Goal: Task Accomplishment & Management: Use online tool/utility

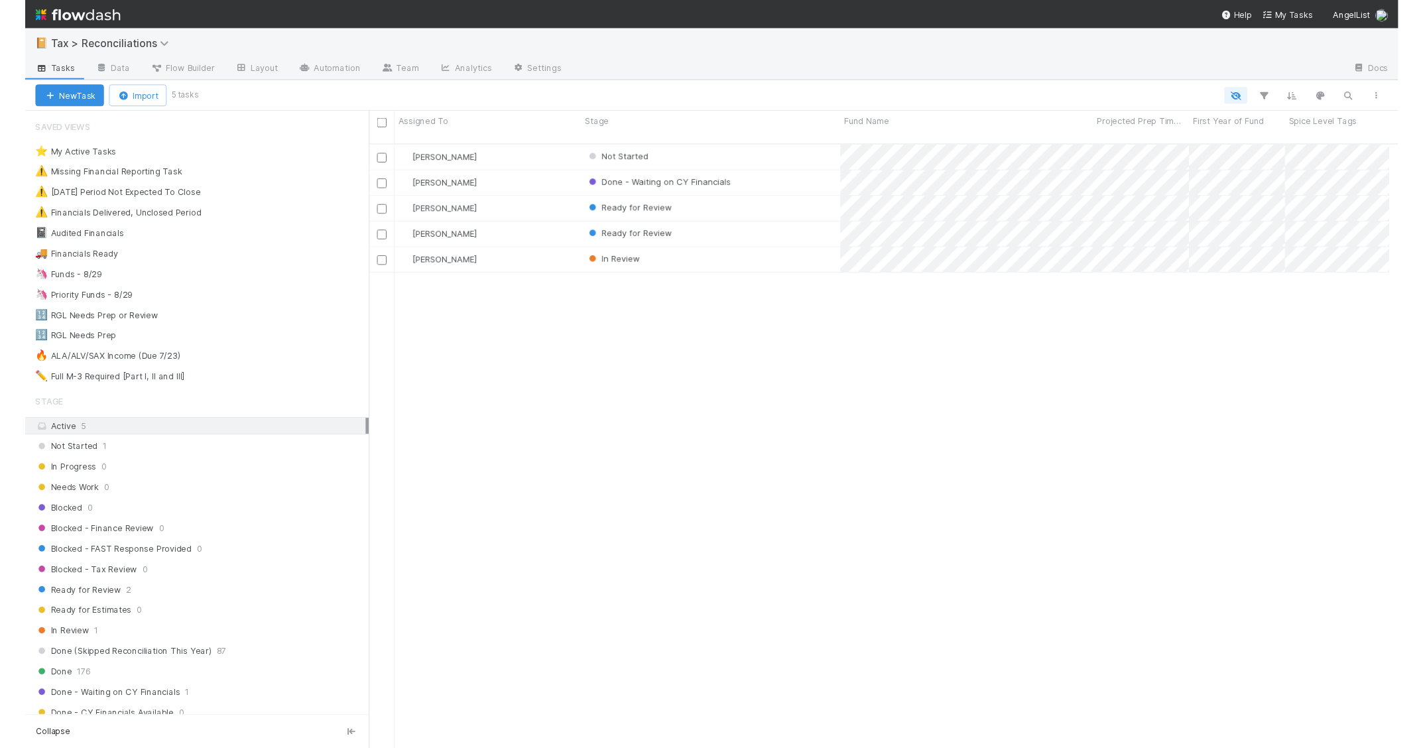
scroll to position [627, 1047]
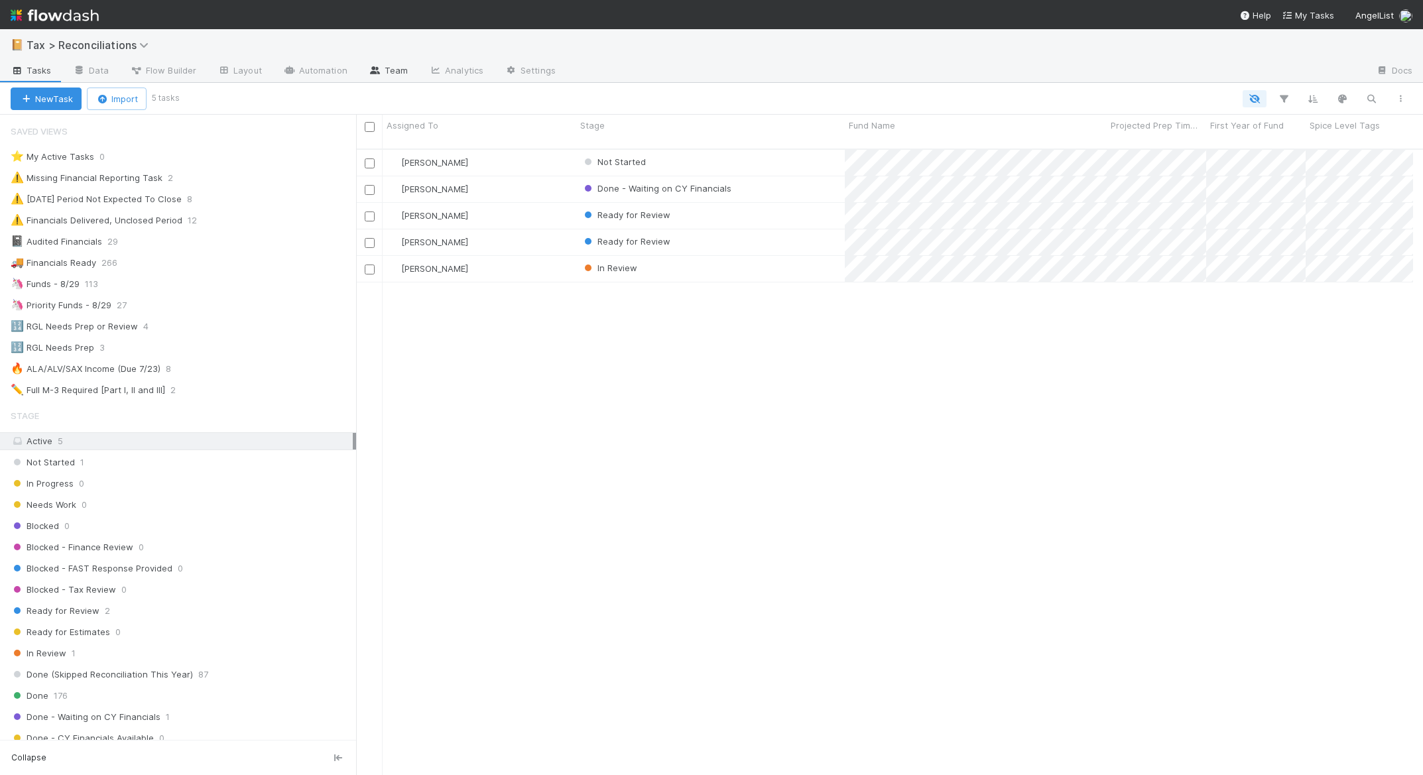
click at [395, 70] on link "Team" at bounding box center [388, 71] width 60 height 21
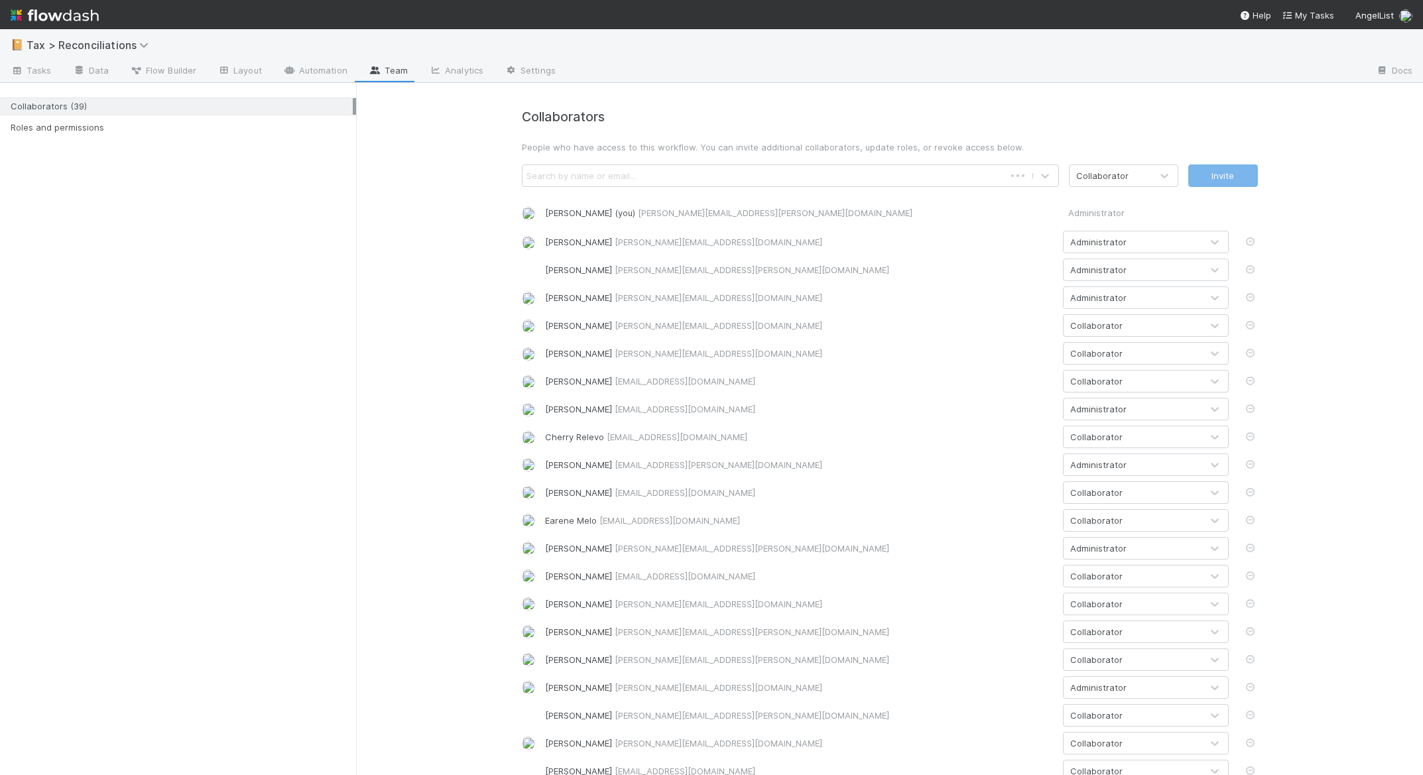
click at [601, 176] on div "Search by name or email..." at bounding box center [580, 175] width 109 height 13
type input "moein"
click at [413, 340] on div "Collaborators People who have access to this workflow. You can invite additiona…" at bounding box center [889, 691] width 1067 height 1217
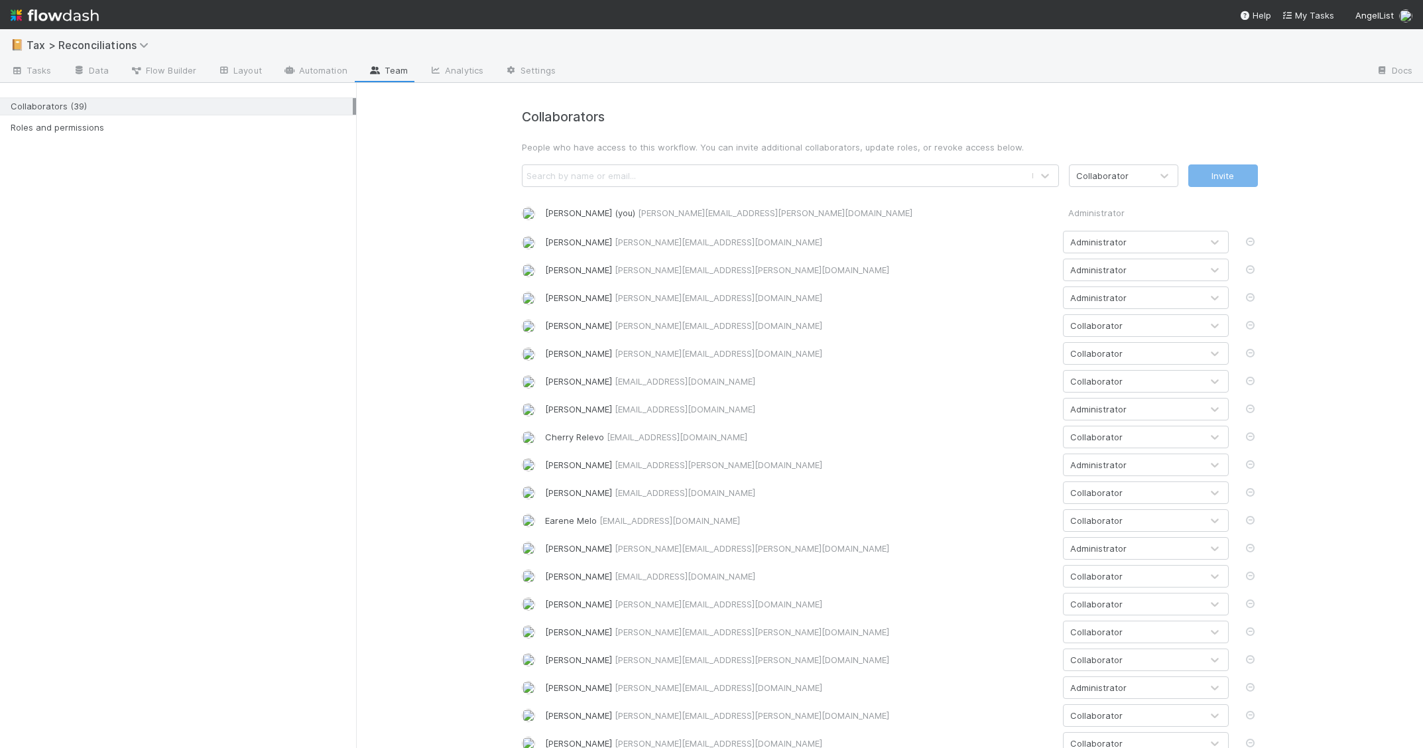
scroll to position [552, 0]
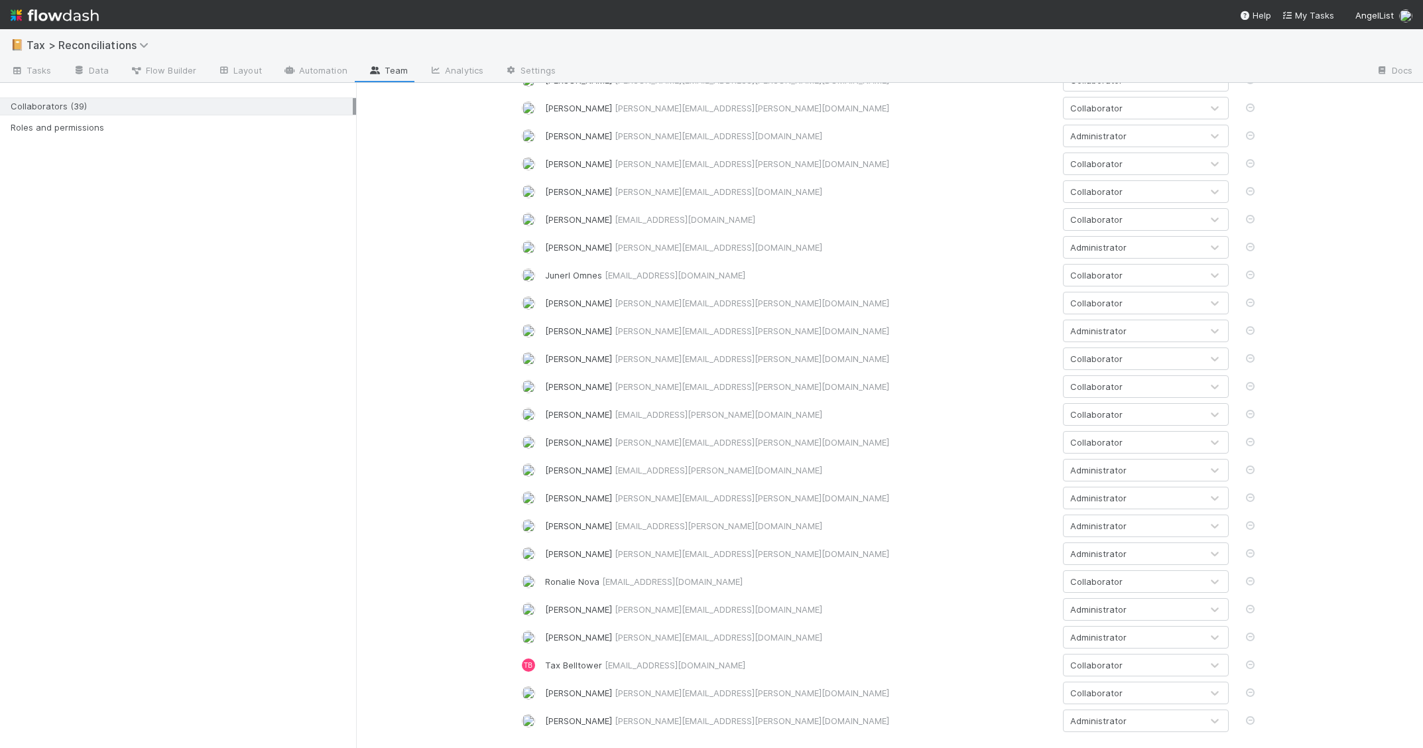
click at [420, 485] on div "Collaborators People who have access to this workflow. You can invite additiona…" at bounding box center [889, 139] width 1067 height 1217
click at [1196, 468] on div "Administrator" at bounding box center [1132, 469] width 138 height 21
click at [1331, 461] on div "Collaborators People who have access to this workflow. You can invite additiona…" at bounding box center [889, 139] width 1067 height 1217
click at [1154, 472] on div "Administrator" at bounding box center [1132, 469] width 138 height 21
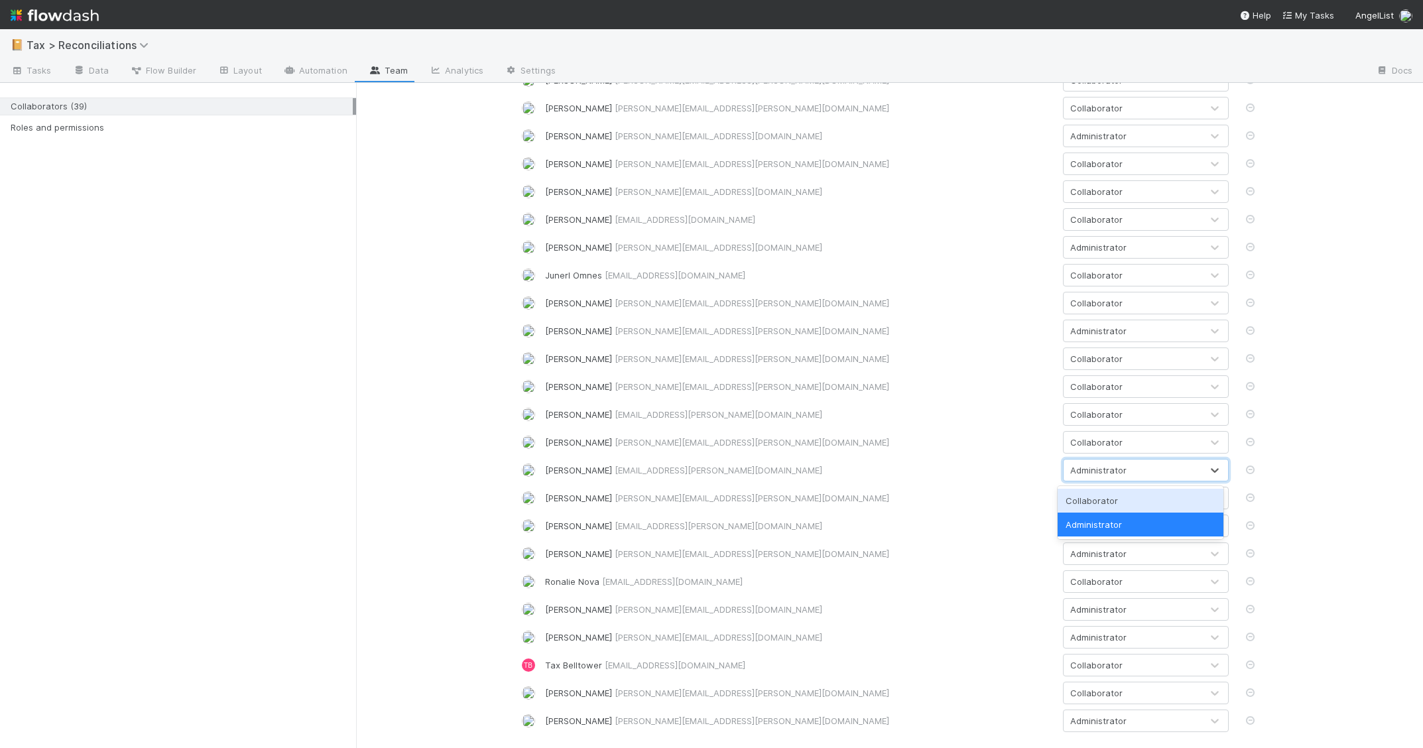
click at [1143, 497] on div "Collaborator" at bounding box center [1140, 501] width 166 height 24
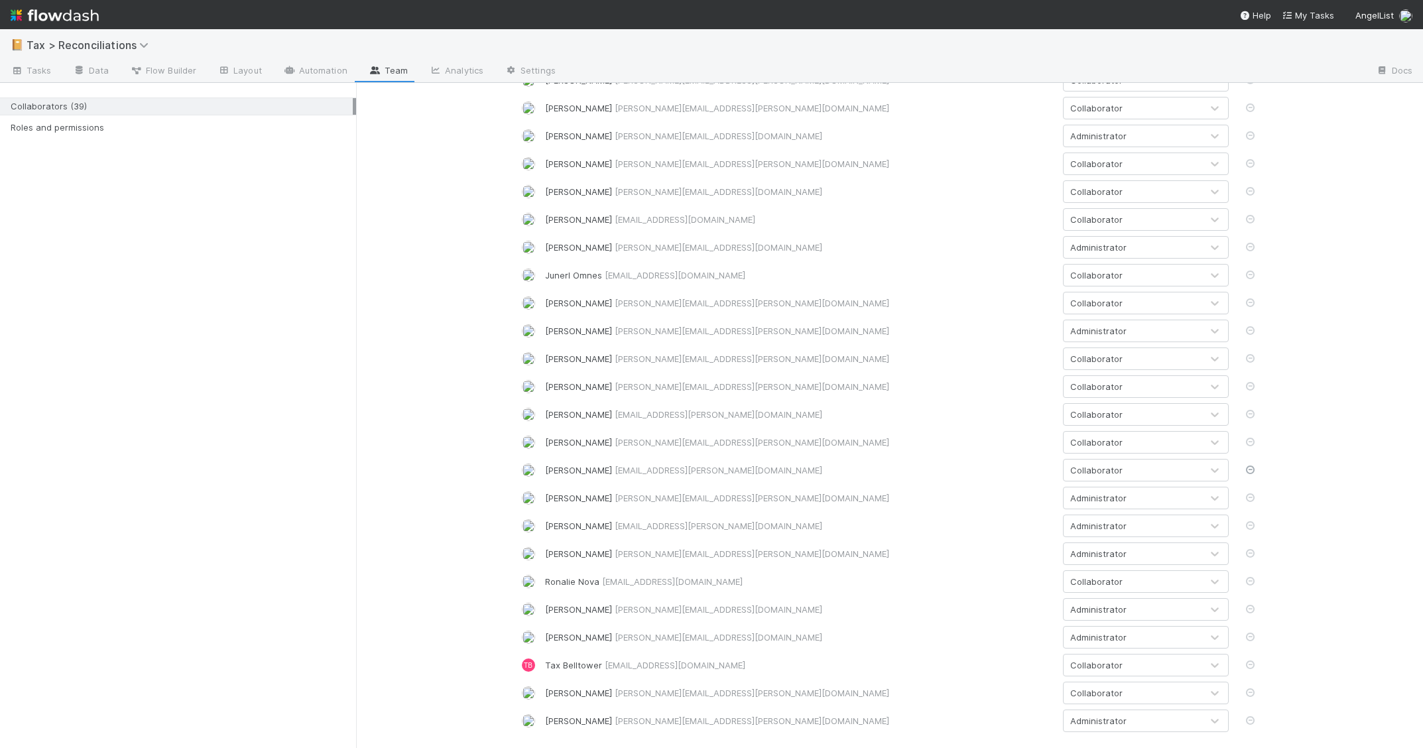
click at [1246, 470] on icon at bounding box center [1250, 469] width 13 height 9
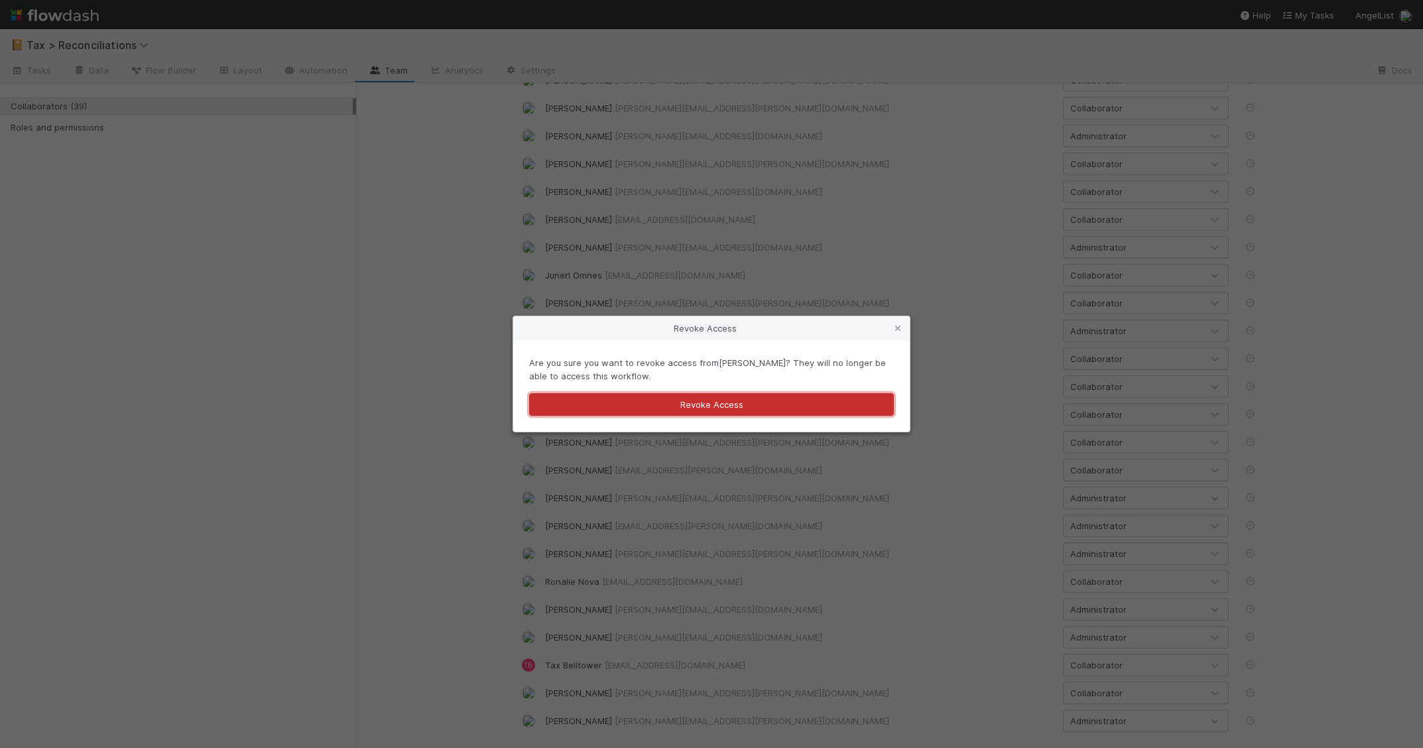
click at [705, 406] on button "Revoke Access" at bounding box center [711, 404] width 365 height 23
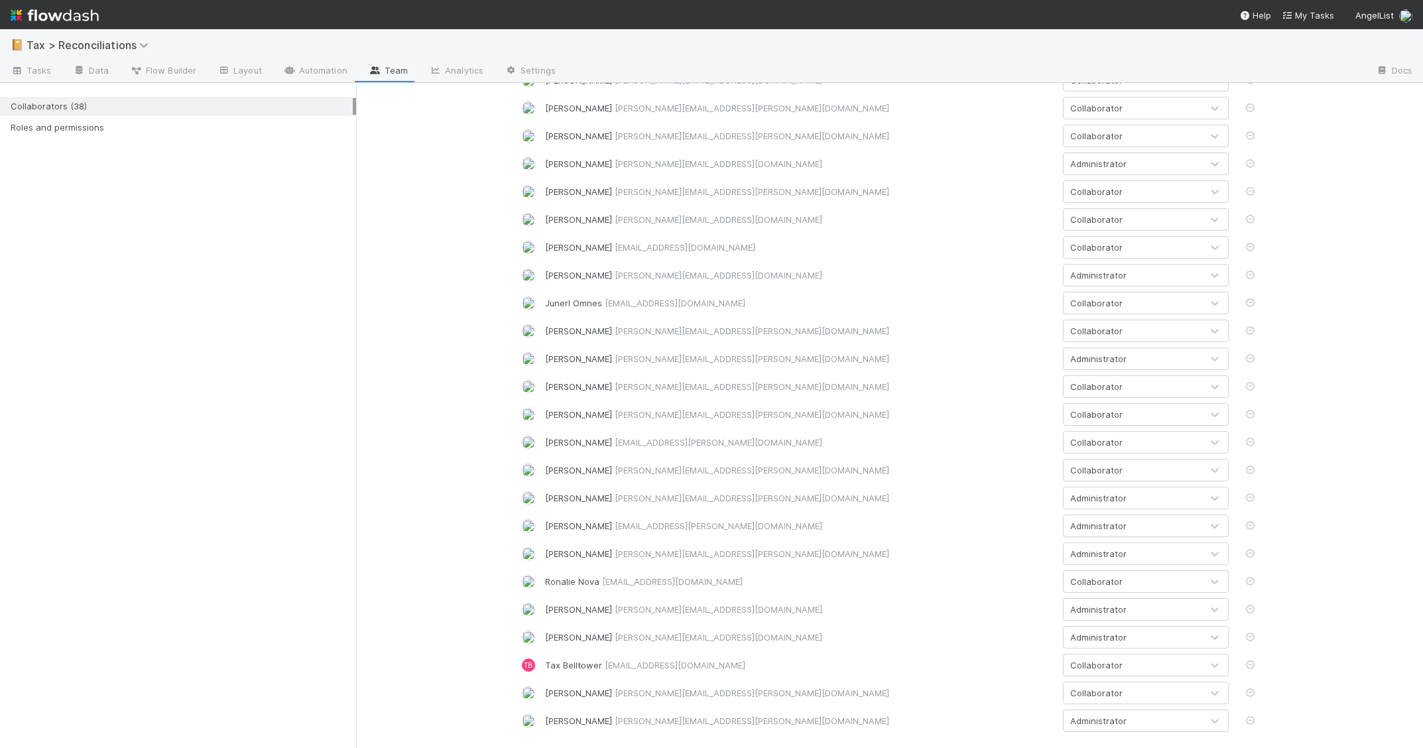
scroll to position [316, 0]
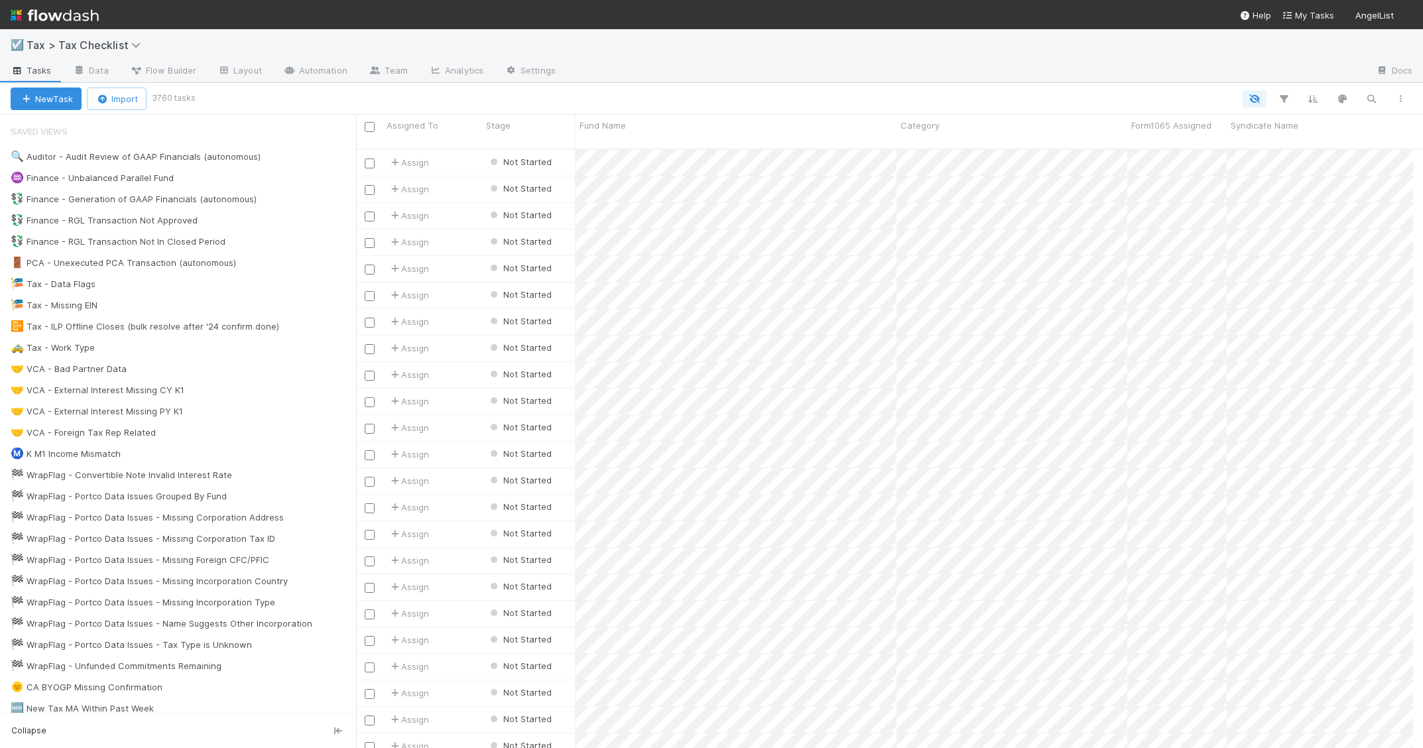
scroll to position [600, 1047]
click at [392, 70] on link "Team" at bounding box center [388, 71] width 60 height 21
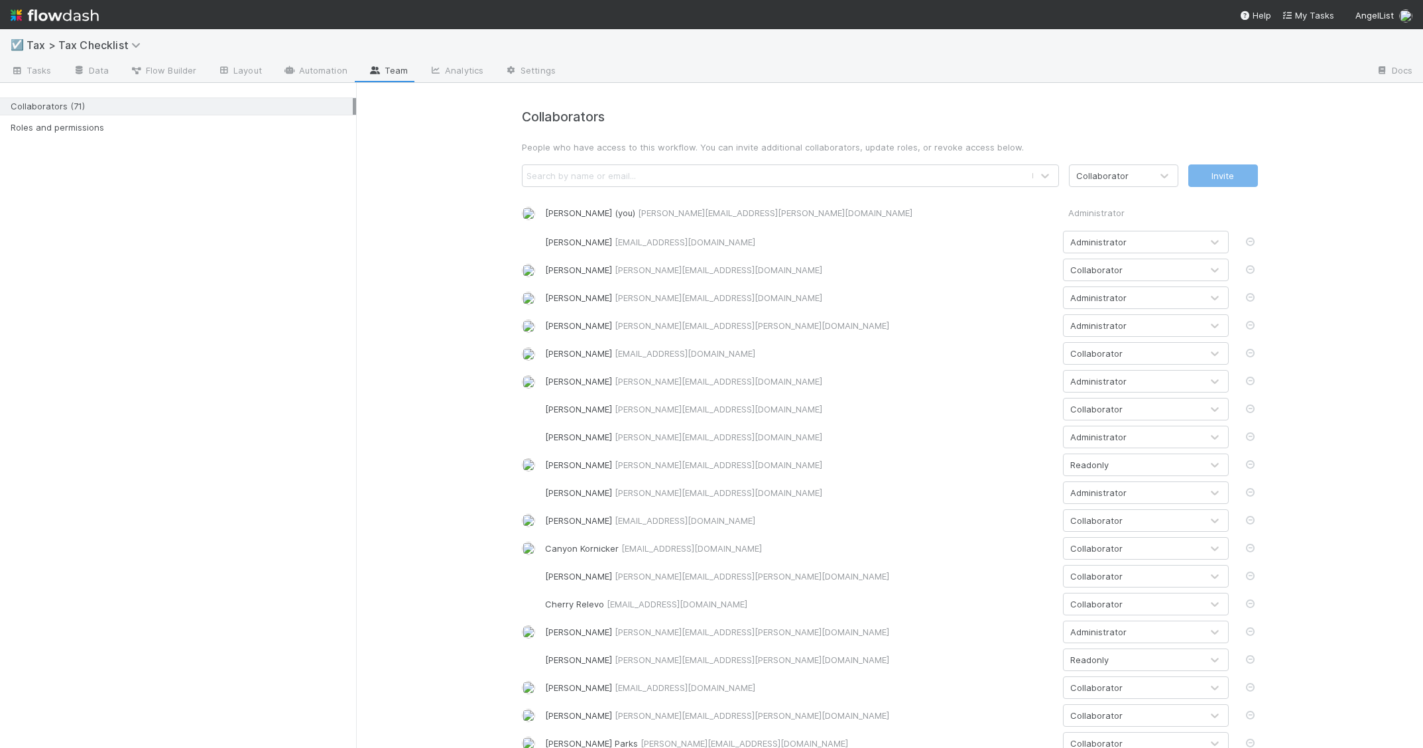
click at [232, 505] on div "Collaborators (71) Roles and permissions" at bounding box center [178, 415] width 356 height 665
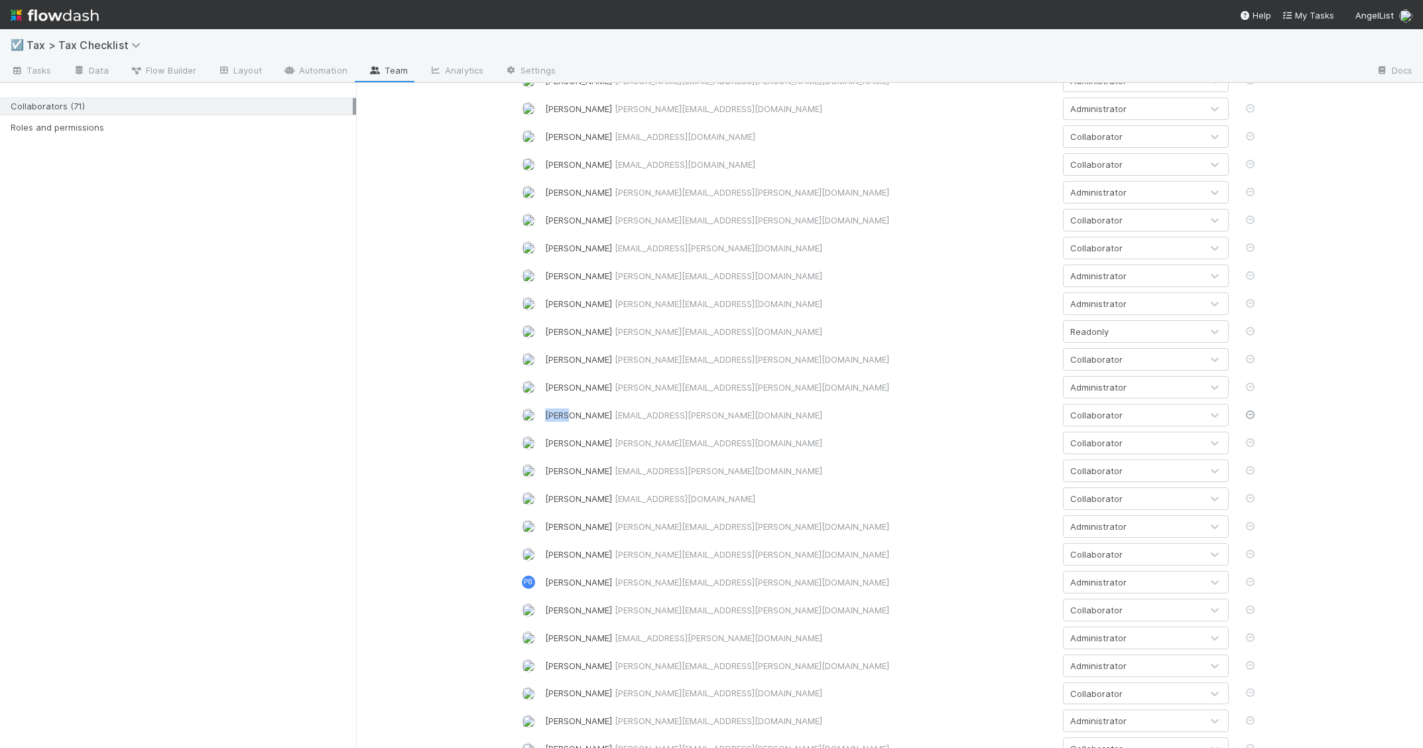
click at [1250, 415] on icon at bounding box center [1250, 414] width 13 height 9
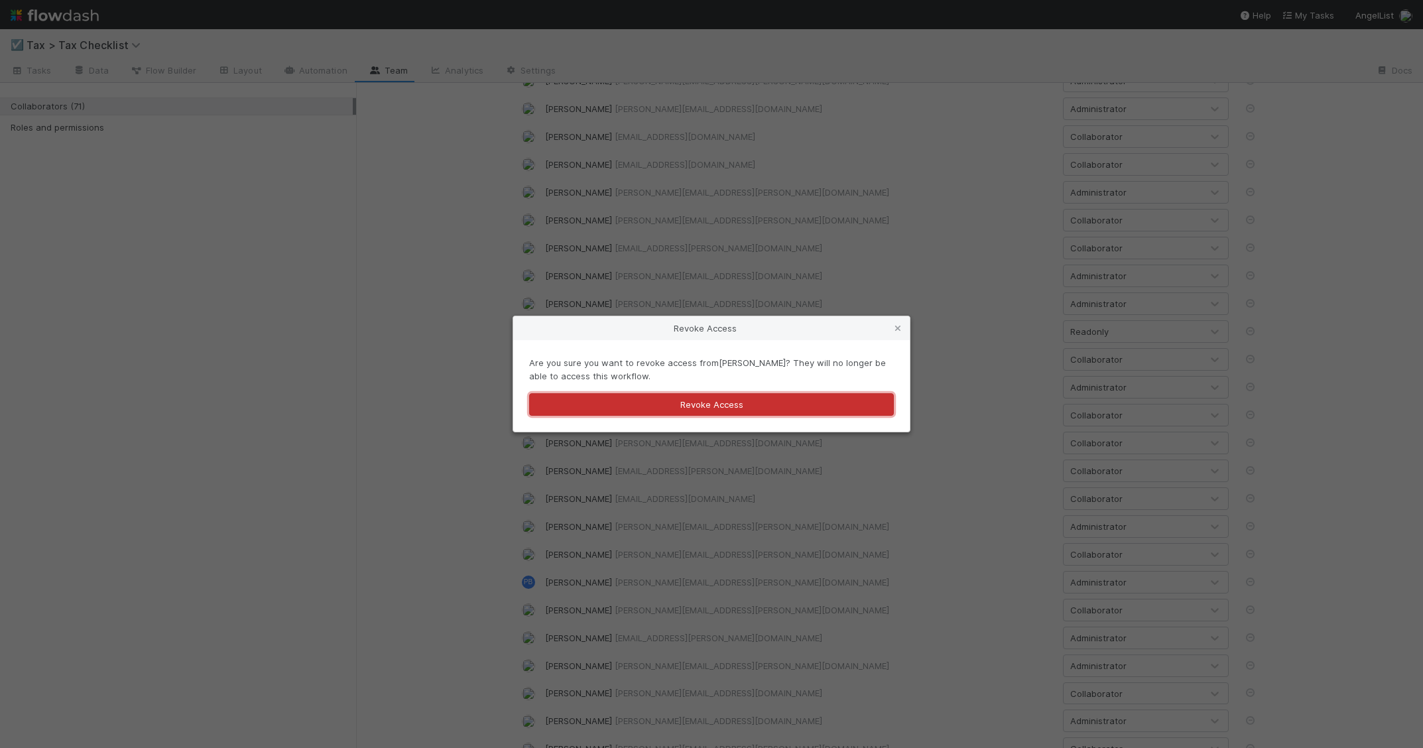
click at [780, 402] on button "Revoke Access" at bounding box center [711, 404] width 365 height 23
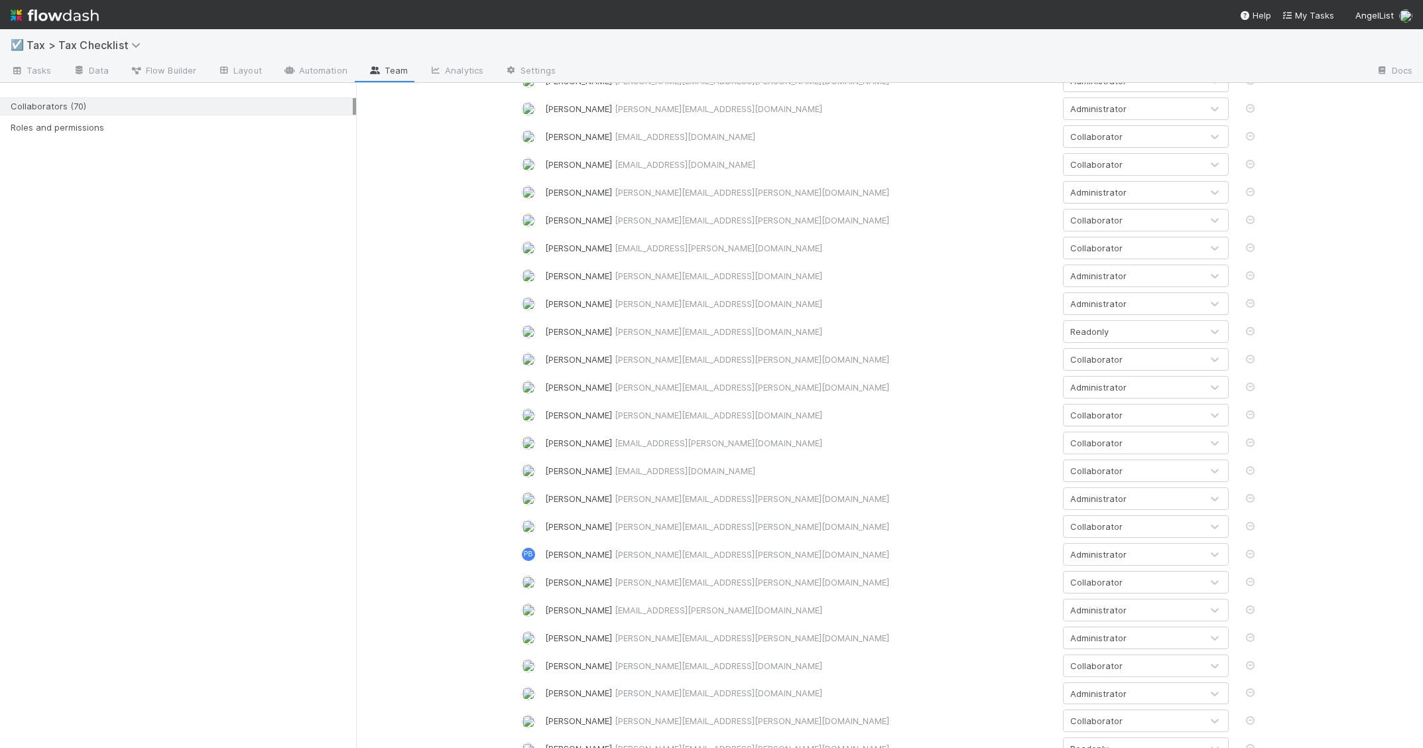
click at [227, 339] on div "Collaborators (70) Roles and permissions" at bounding box center [178, 415] width 356 height 665
click at [71, 17] on img at bounding box center [55, 15] width 88 height 23
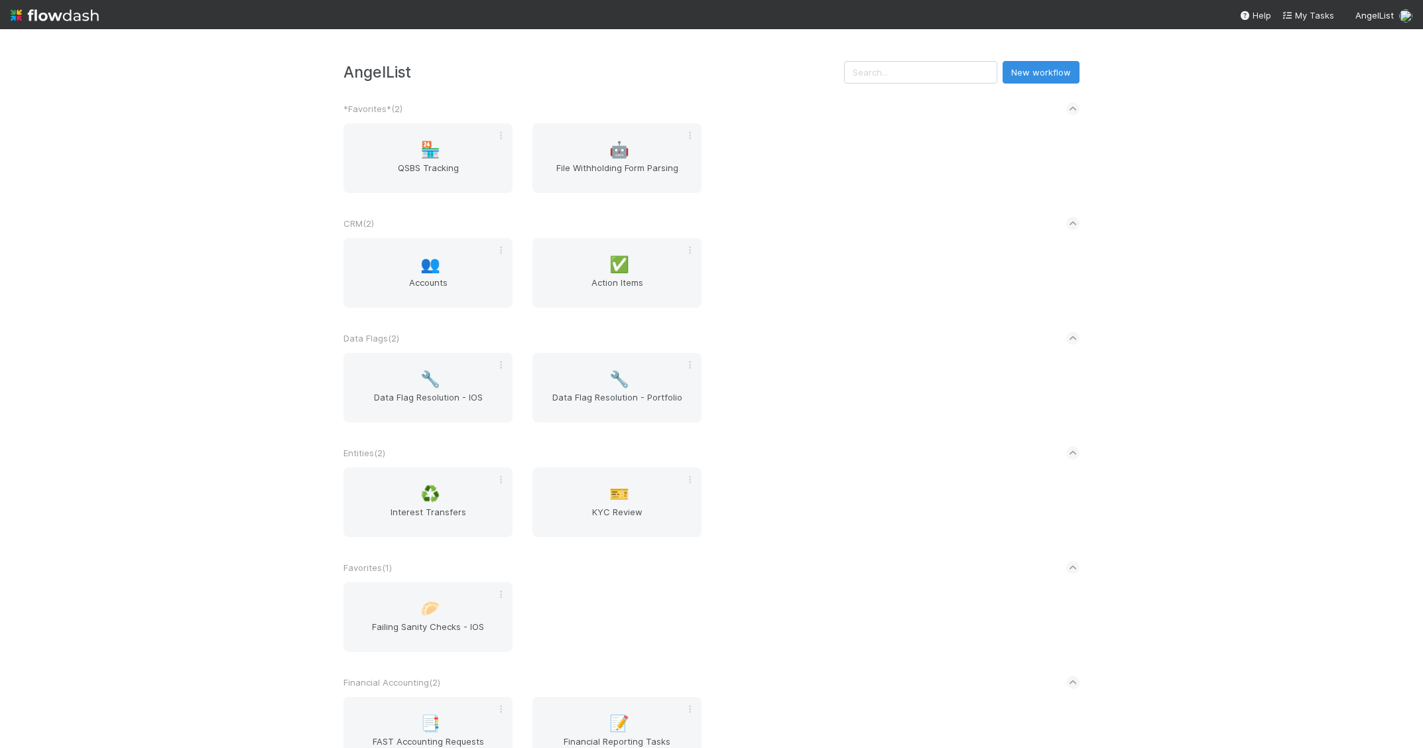
click at [69, 15] on img at bounding box center [55, 15] width 88 height 23
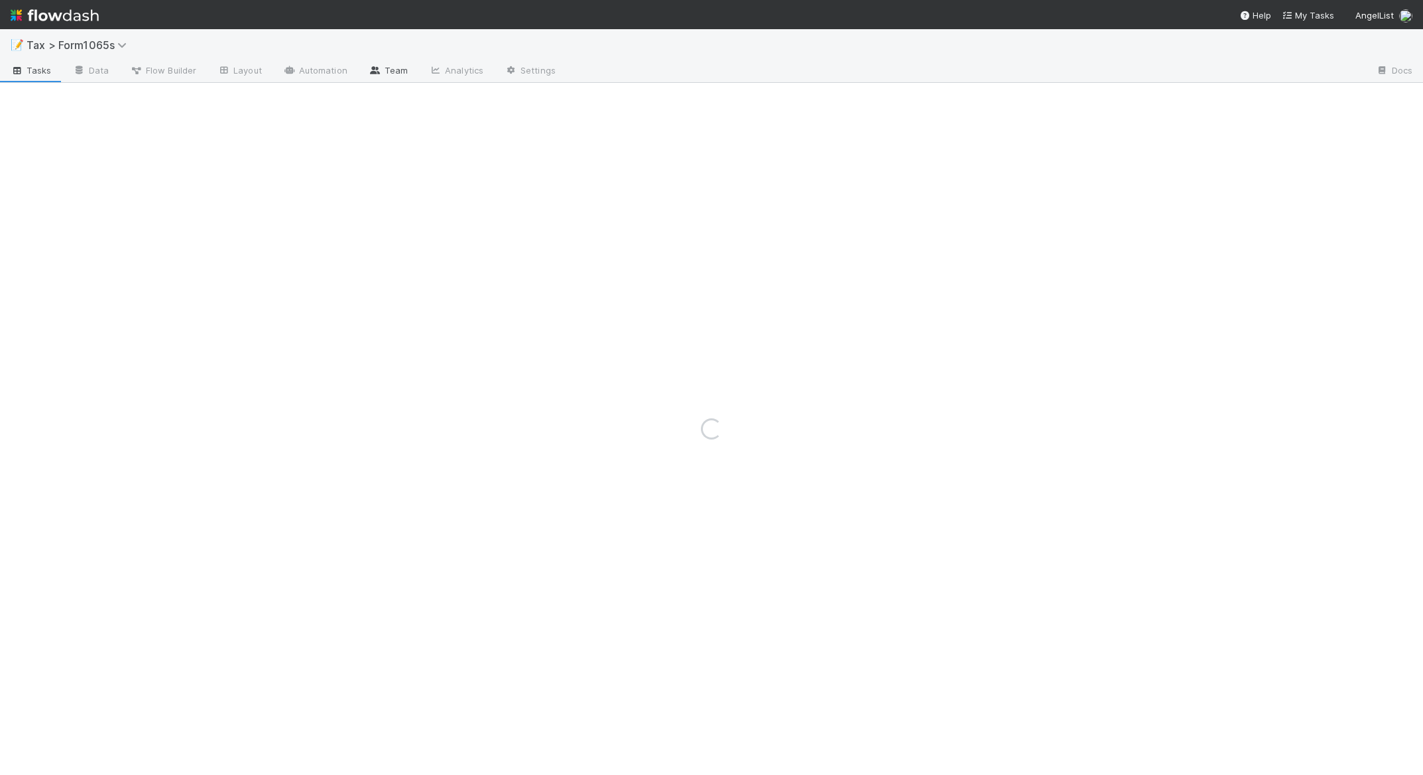
click at [392, 71] on link "Team" at bounding box center [388, 71] width 60 height 21
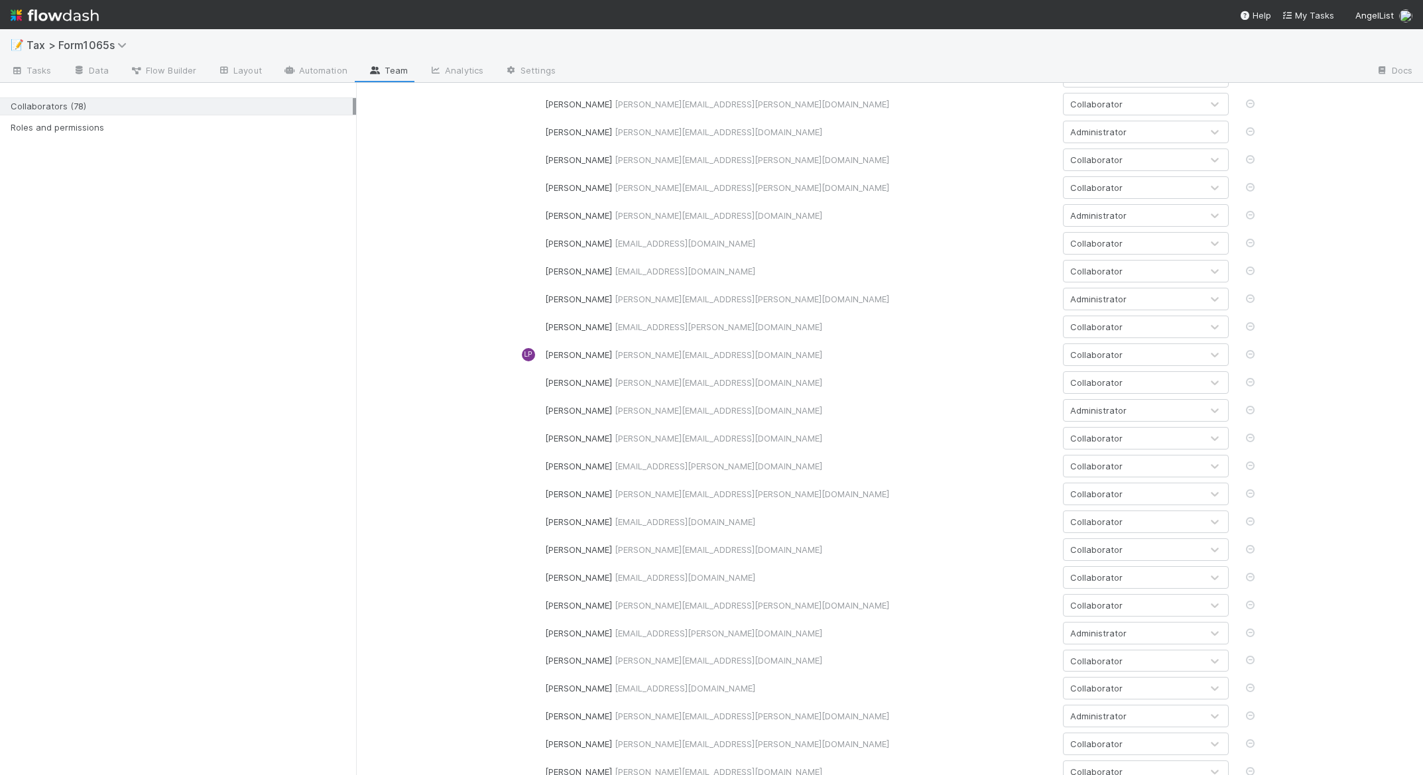
scroll to position [1203, 0]
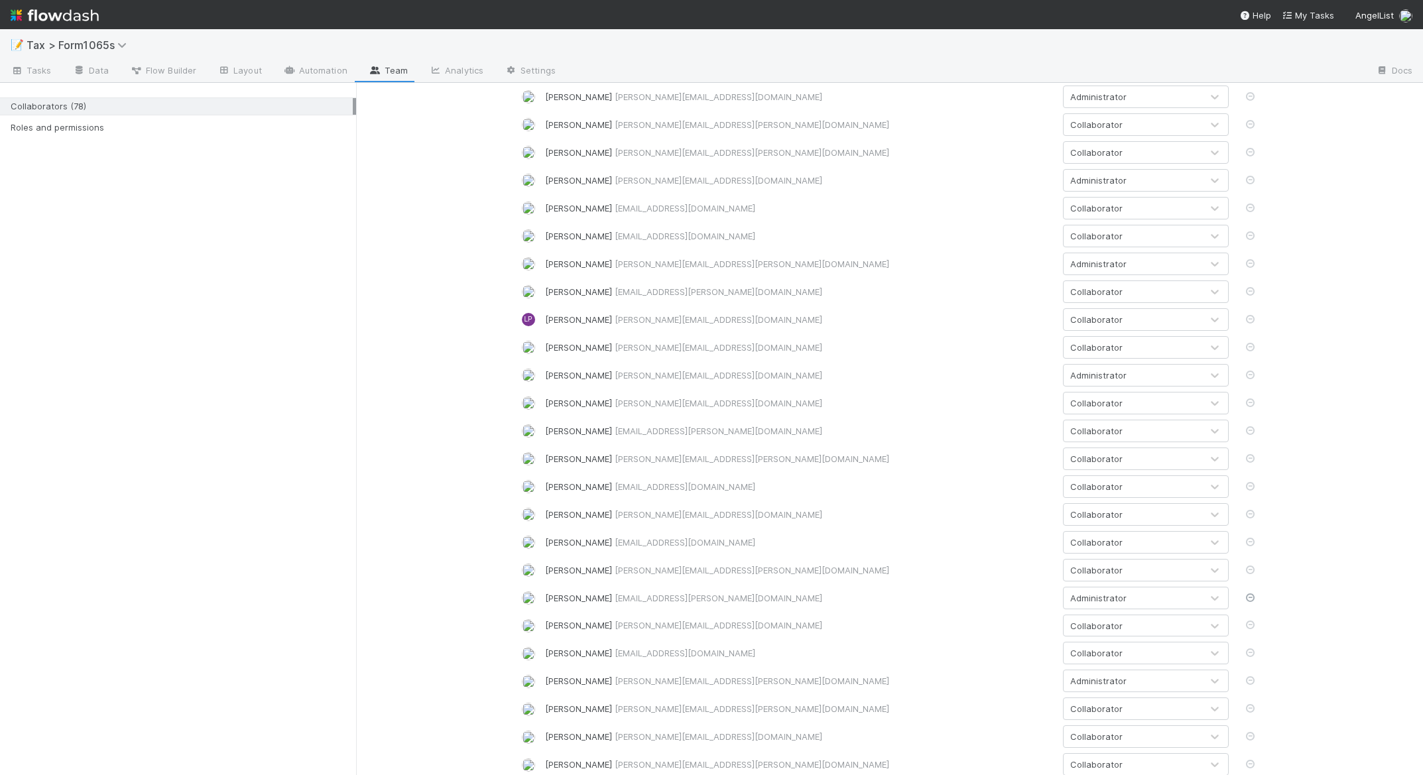
click at [1248, 598] on icon at bounding box center [1250, 597] width 13 height 9
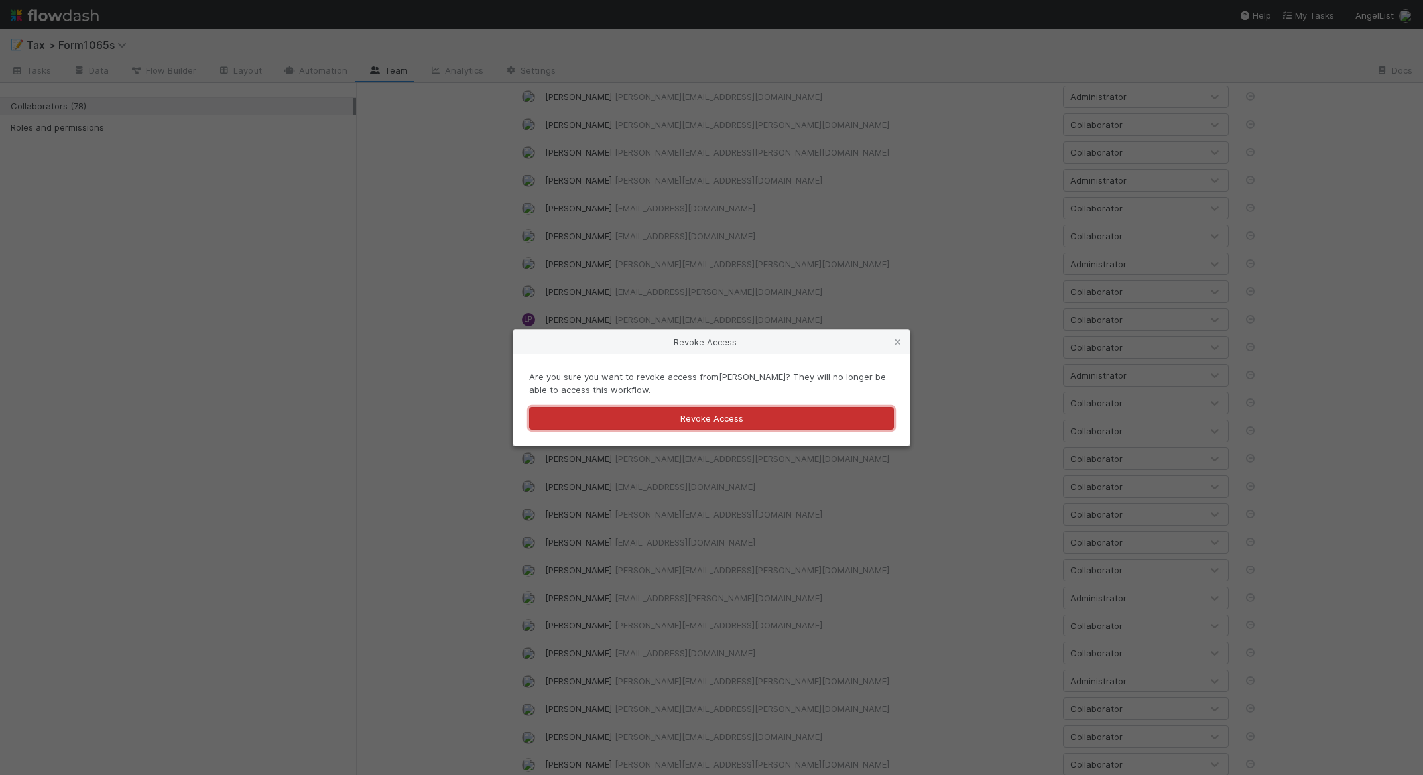
click at [664, 417] on button "Revoke Access" at bounding box center [711, 418] width 365 height 23
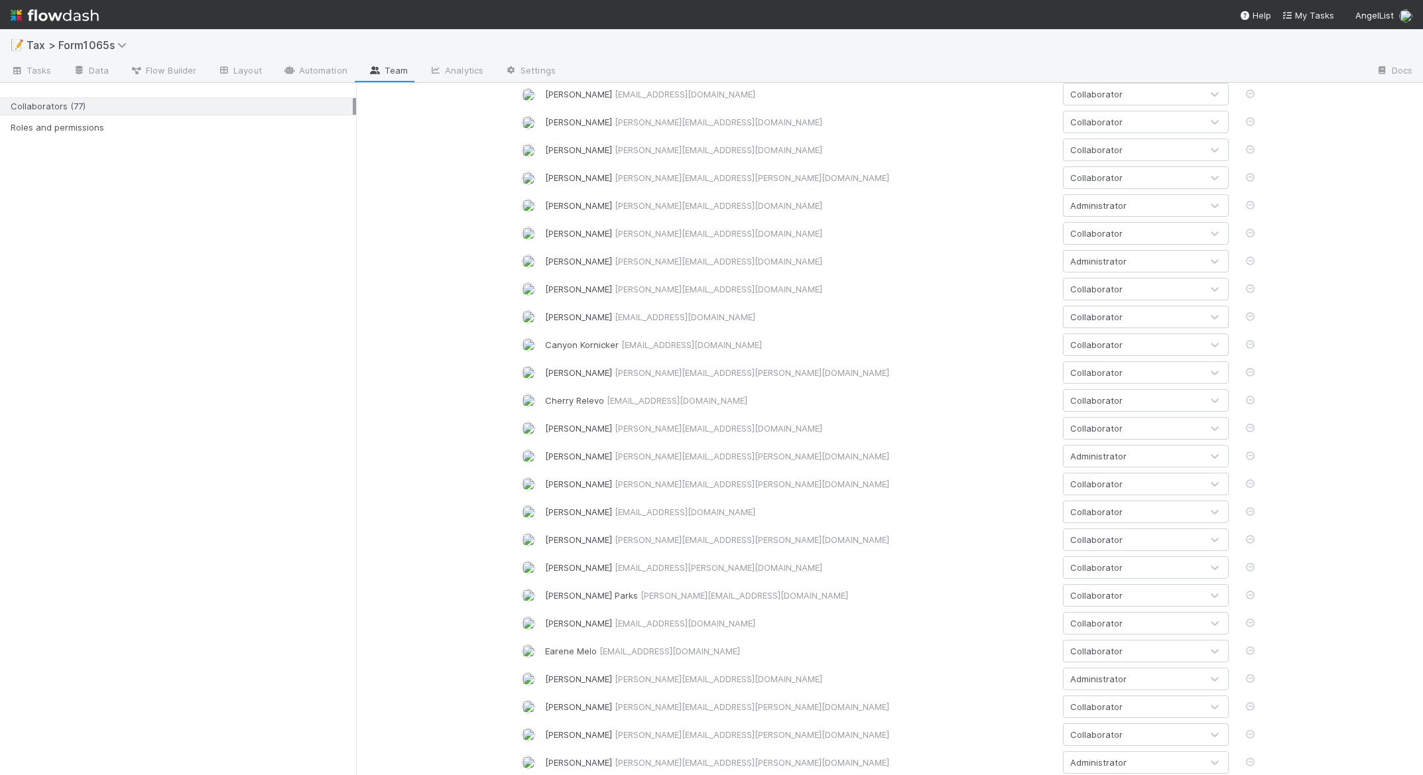
scroll to position [0, 0]
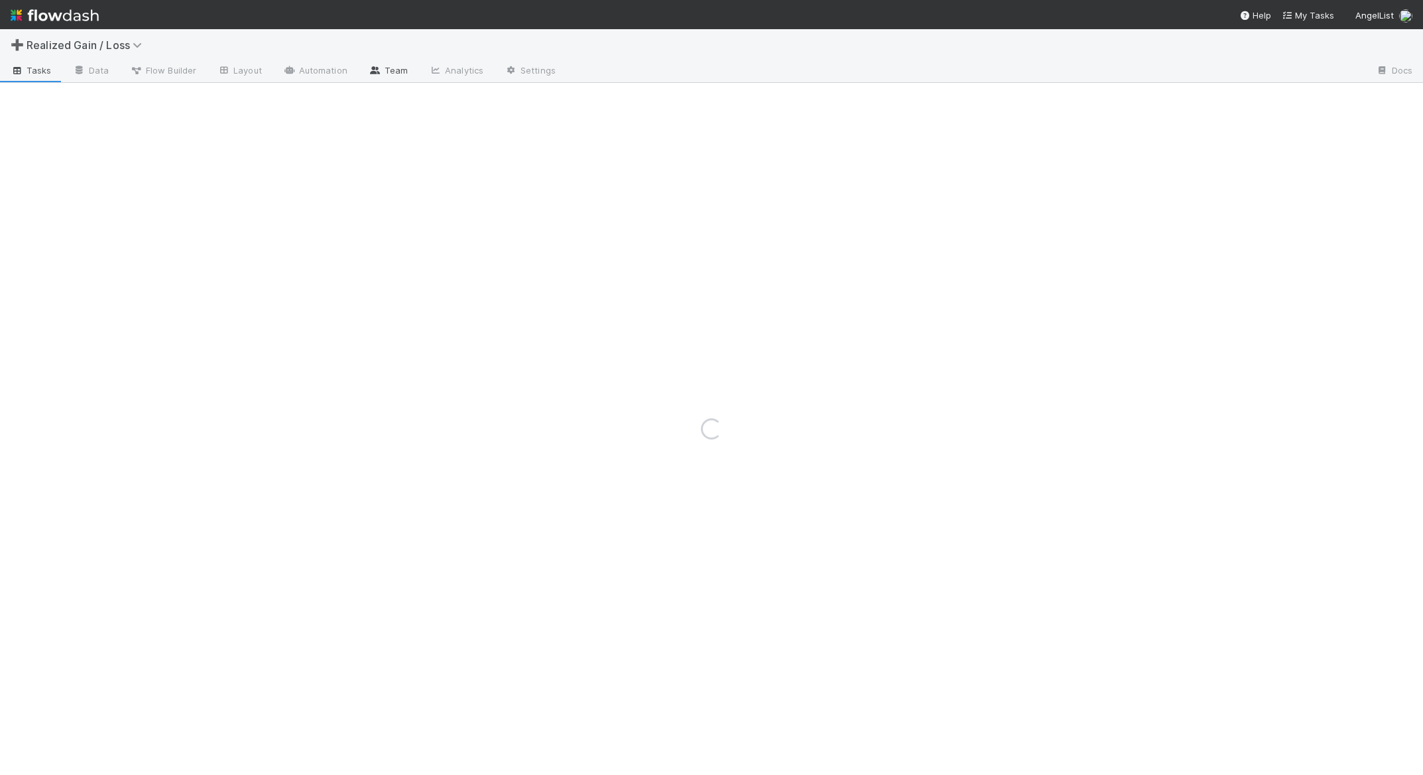
click at [389, 76] on link "Team" at bounding box center [388, 71] width 60 height 21
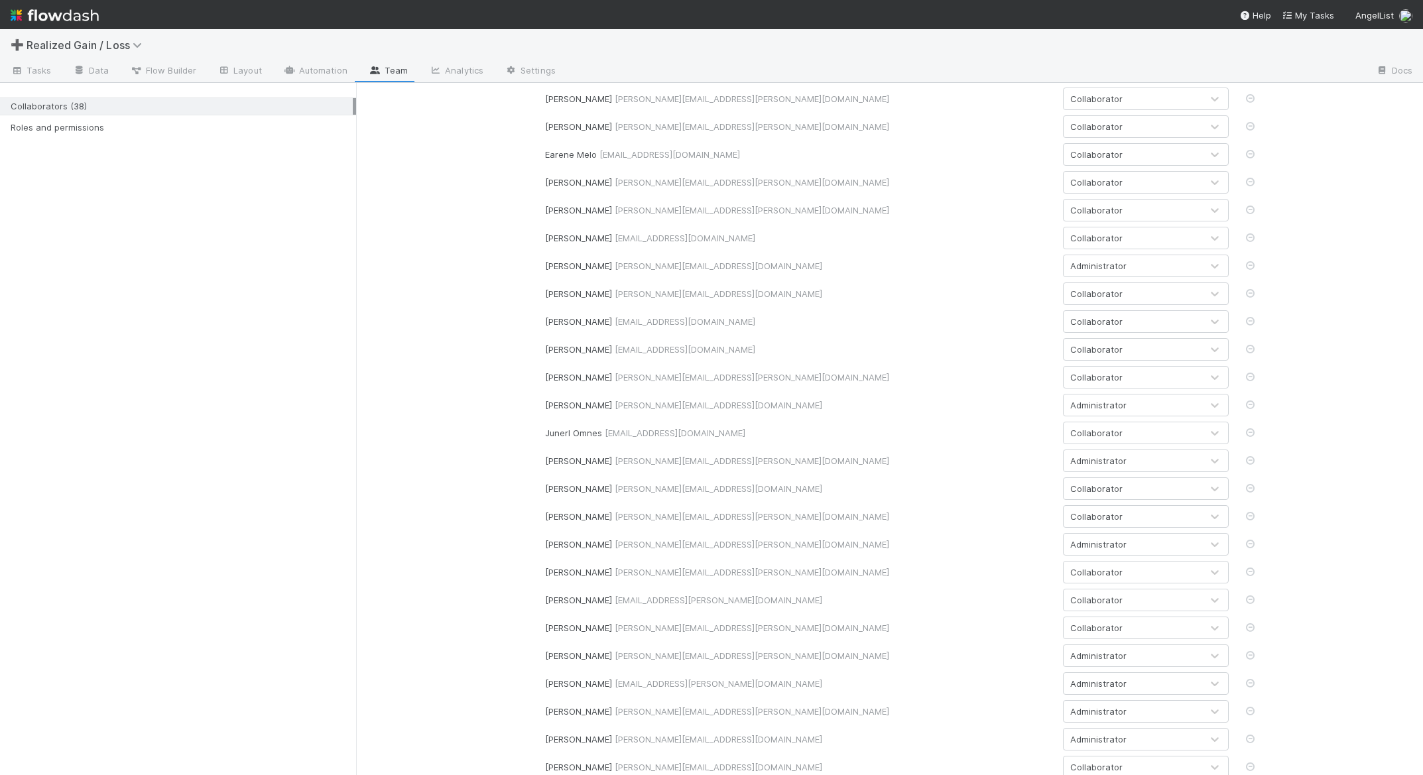
scroll to position [459, 0]
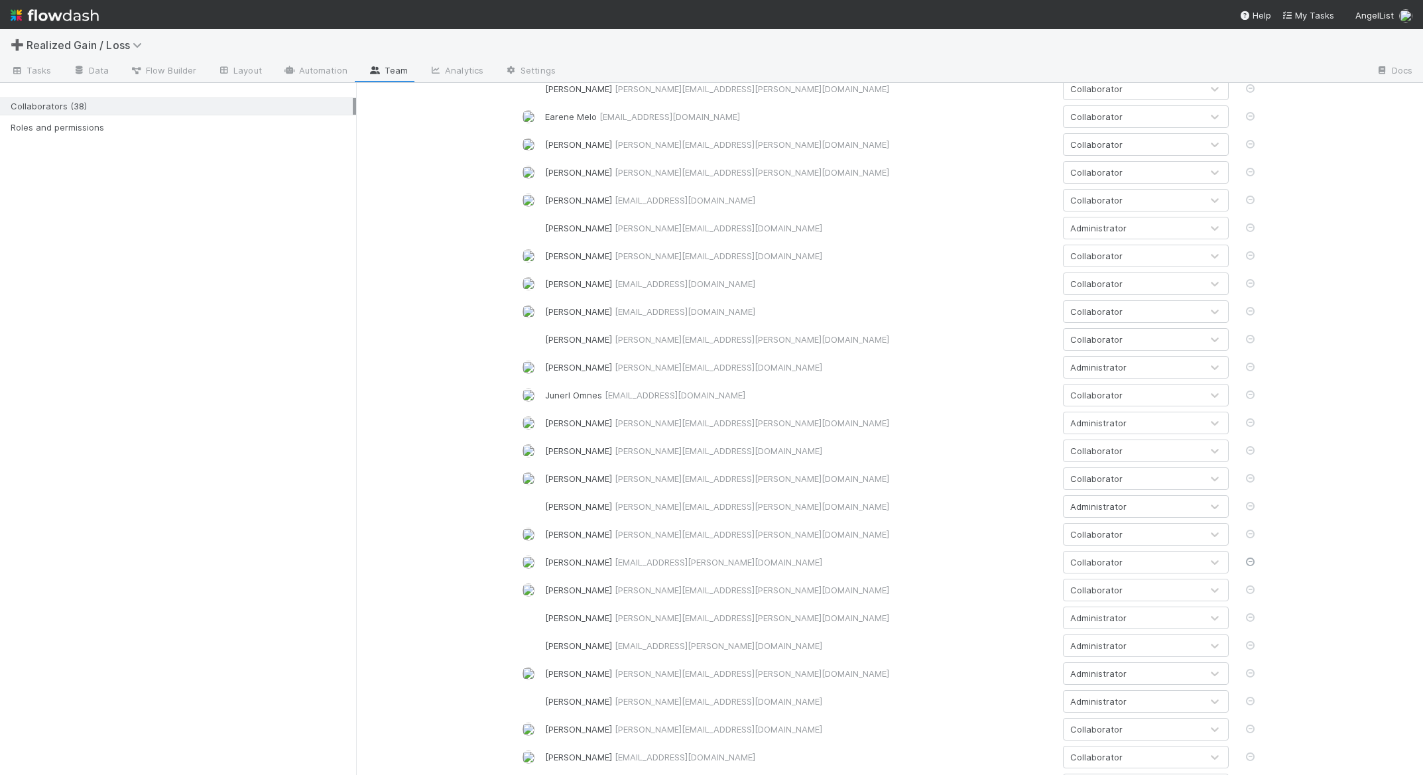
click at [1244, 560] on icon at bounding box center [1250, 562] width 13 height 9
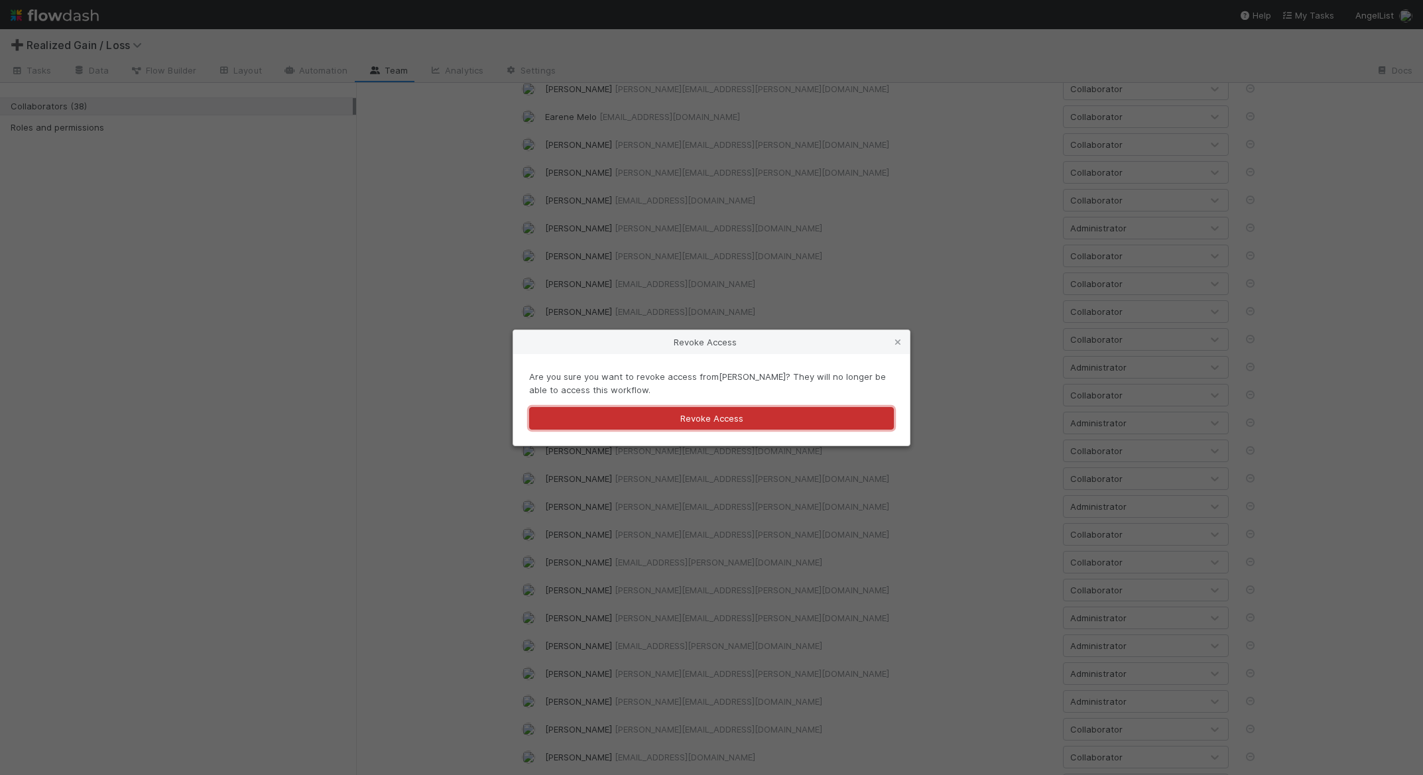
click at [667, 422] on button "Revoke Access" at bounding box center [711, 418] width 365 height 23
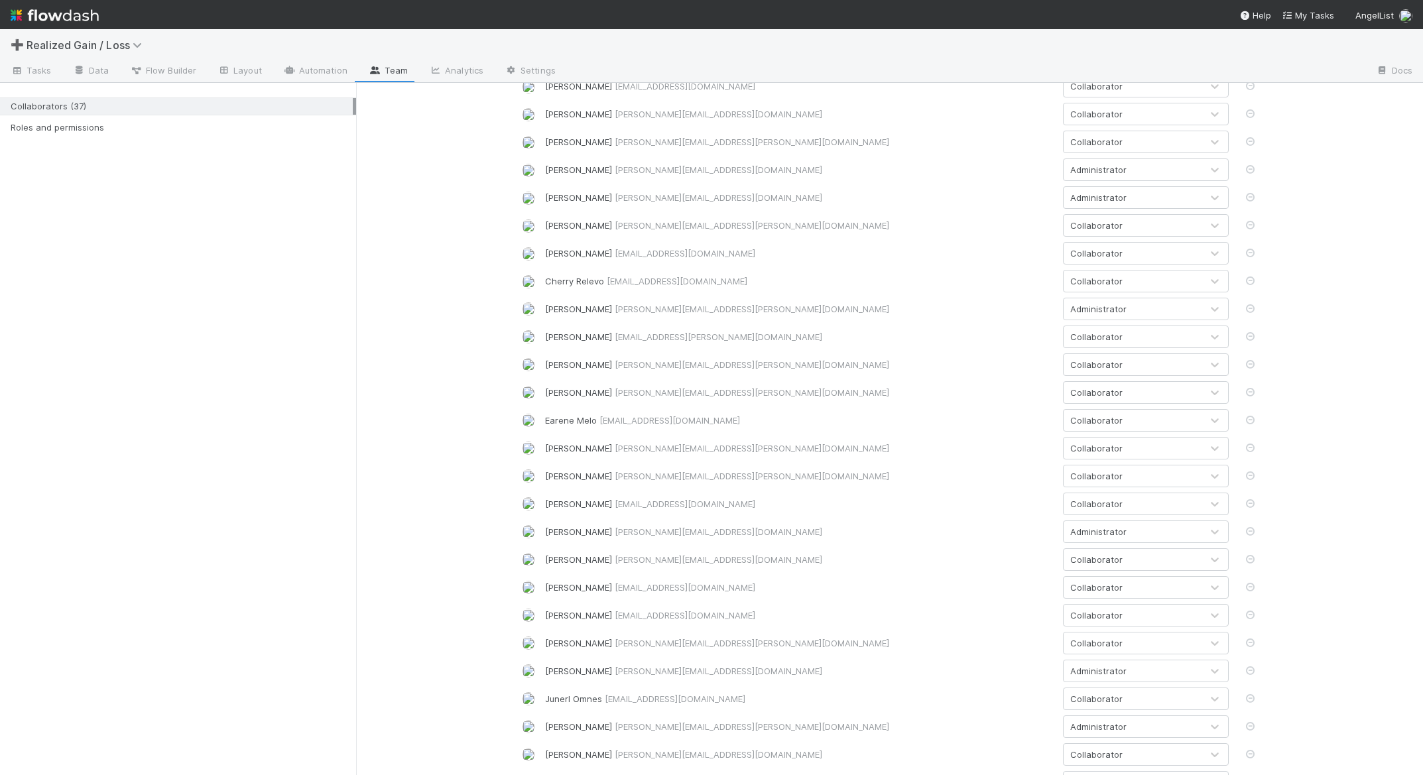
scroll to position [0, 0]
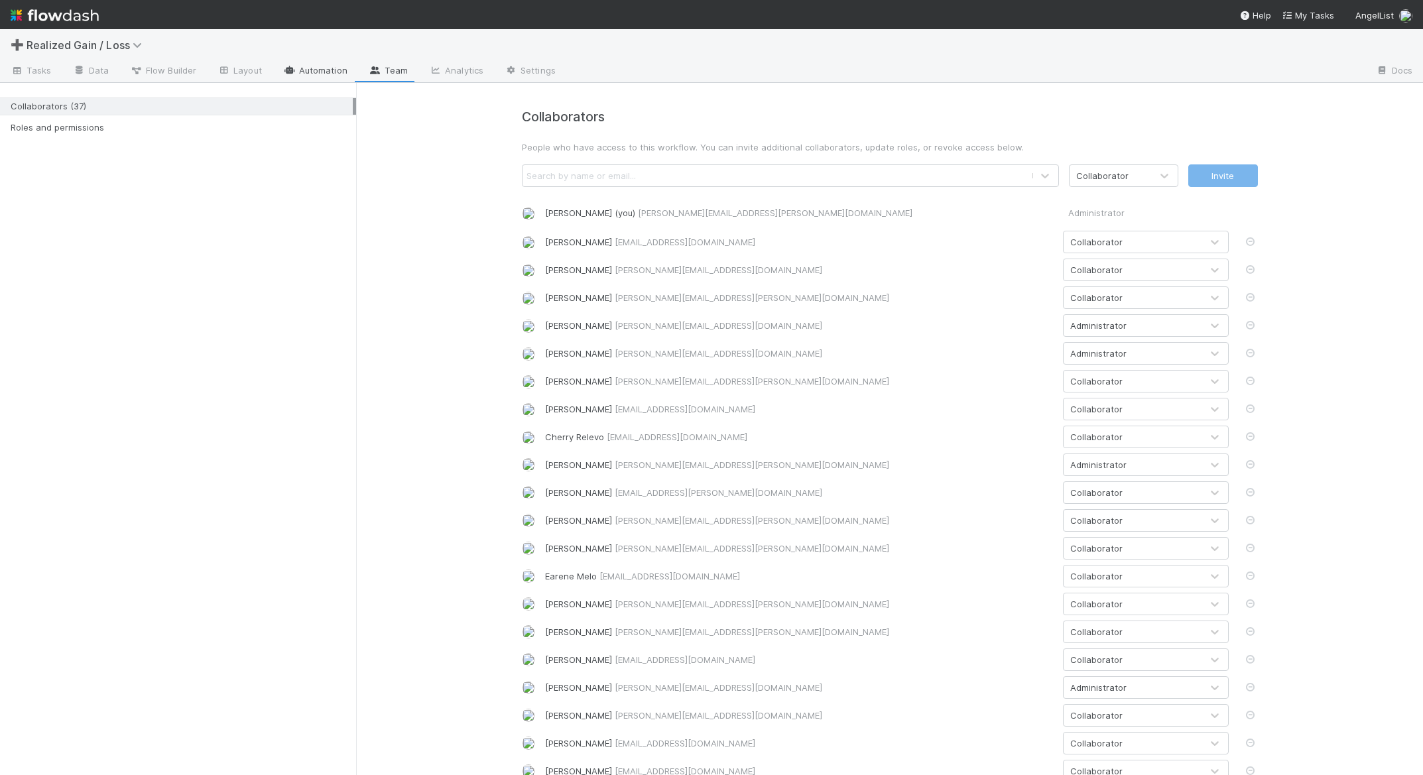
click at [306, 71] on link "Automation" at bounding box center [315, 71] width 86 height 21
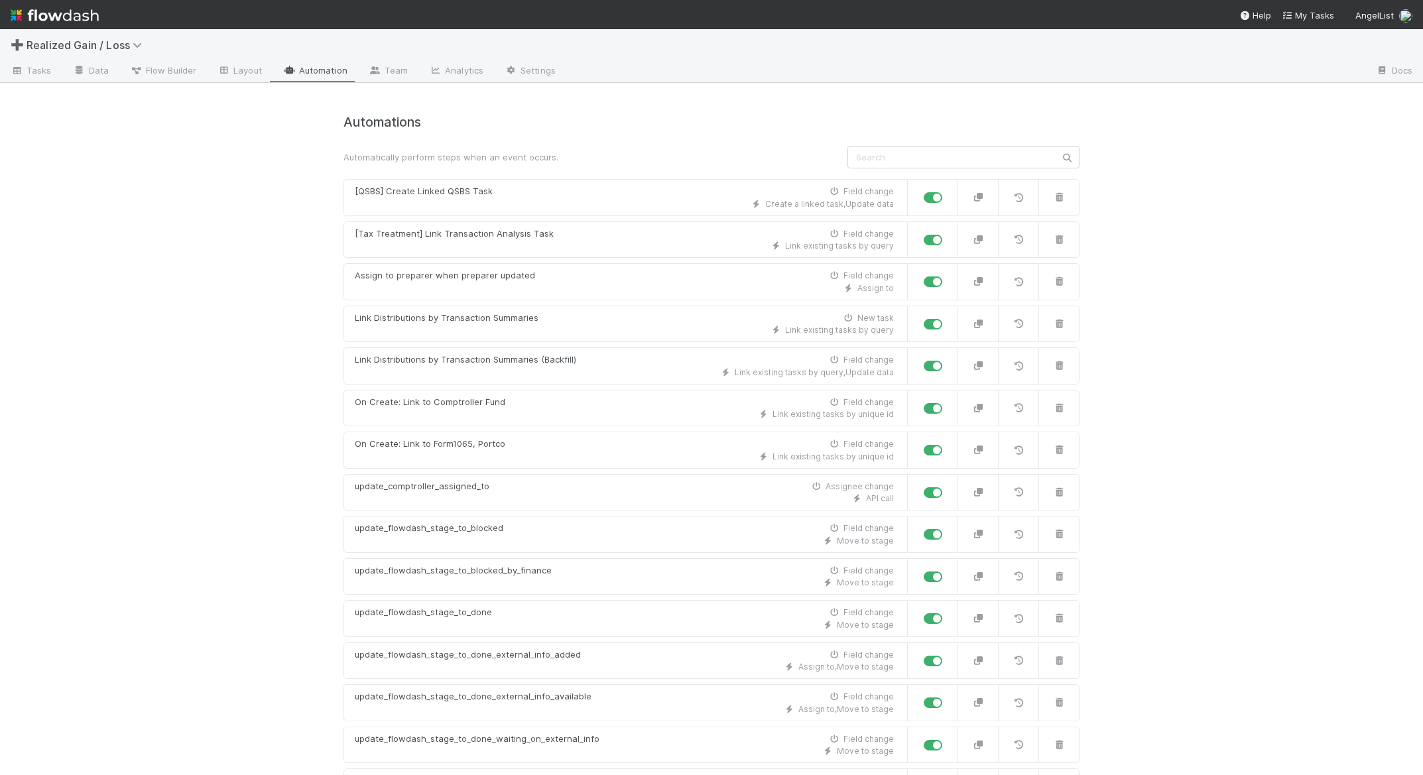
click at [266, 320] on div "➕ Realized Gain / Loss Tasks Data Flow Builder Layout Automation Team Analytics…" at bounding box center [711, 402] width 1423 height 746
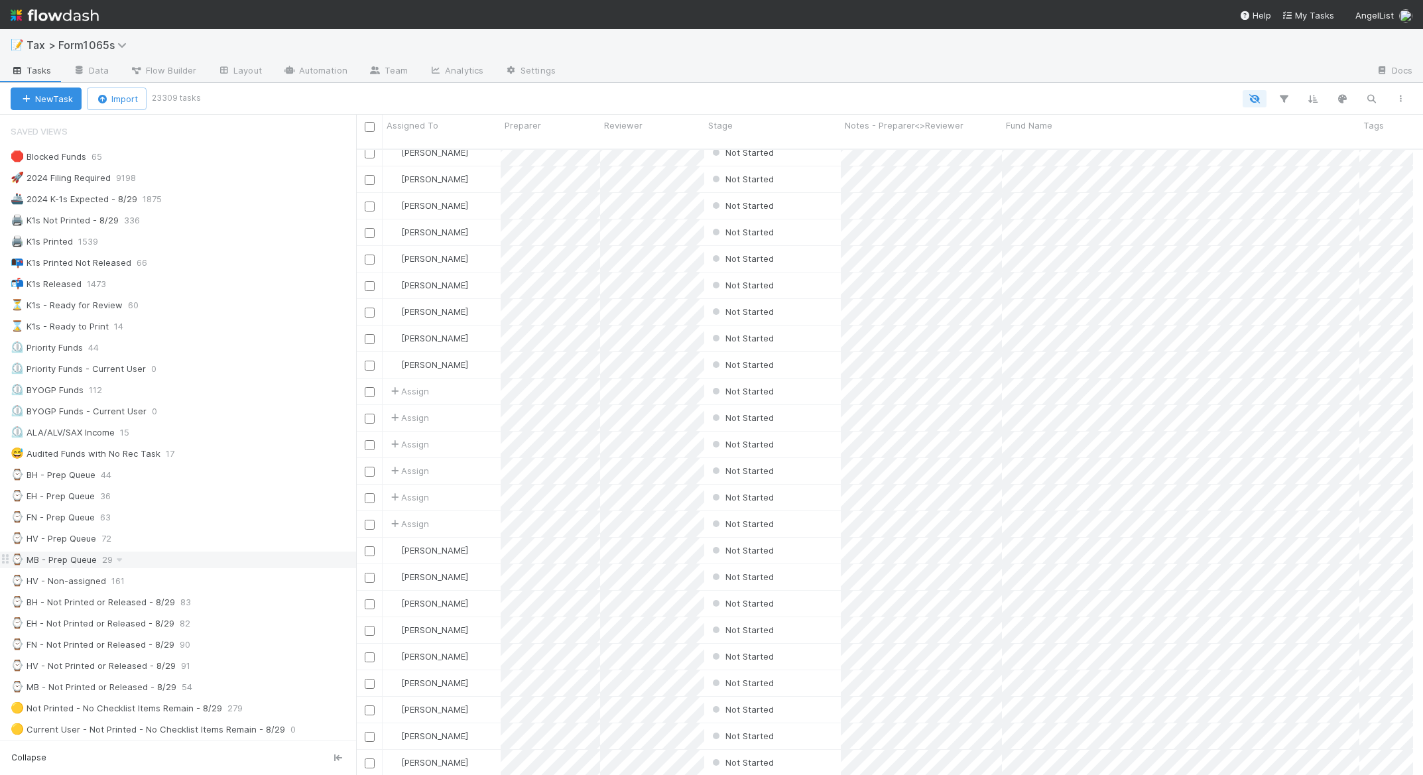
click at [58, 556] on div "⌚ MB - Prep Queue" at bounding box center [54, 560] width 86 height 17
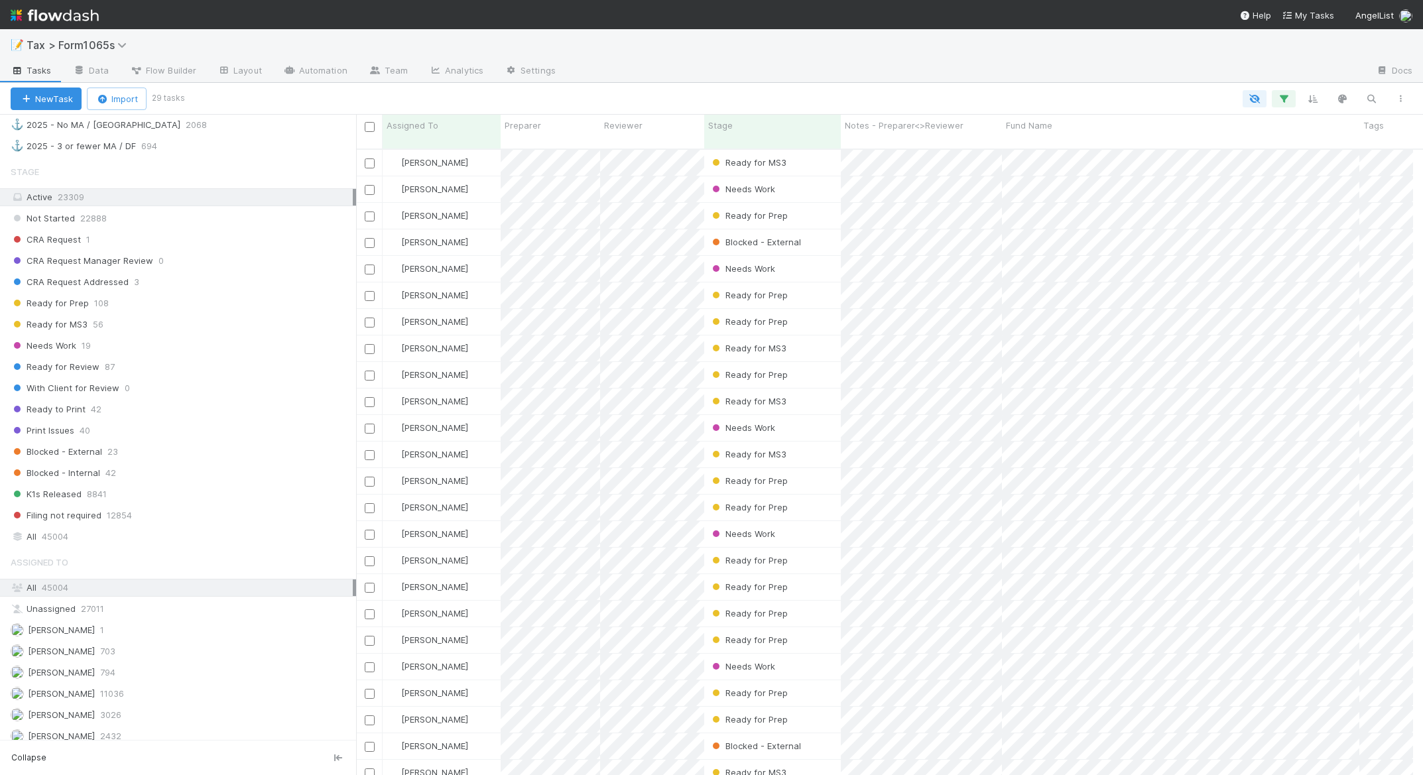
scroll to position [889, 0]
click at [1258, 52] on div "📝 Tax > Form1065s" at bounding box center [711, 45] width 1423 height 32
click at [391, 70] on link "Team" at bounding box center [388, 71] width 60 height 21
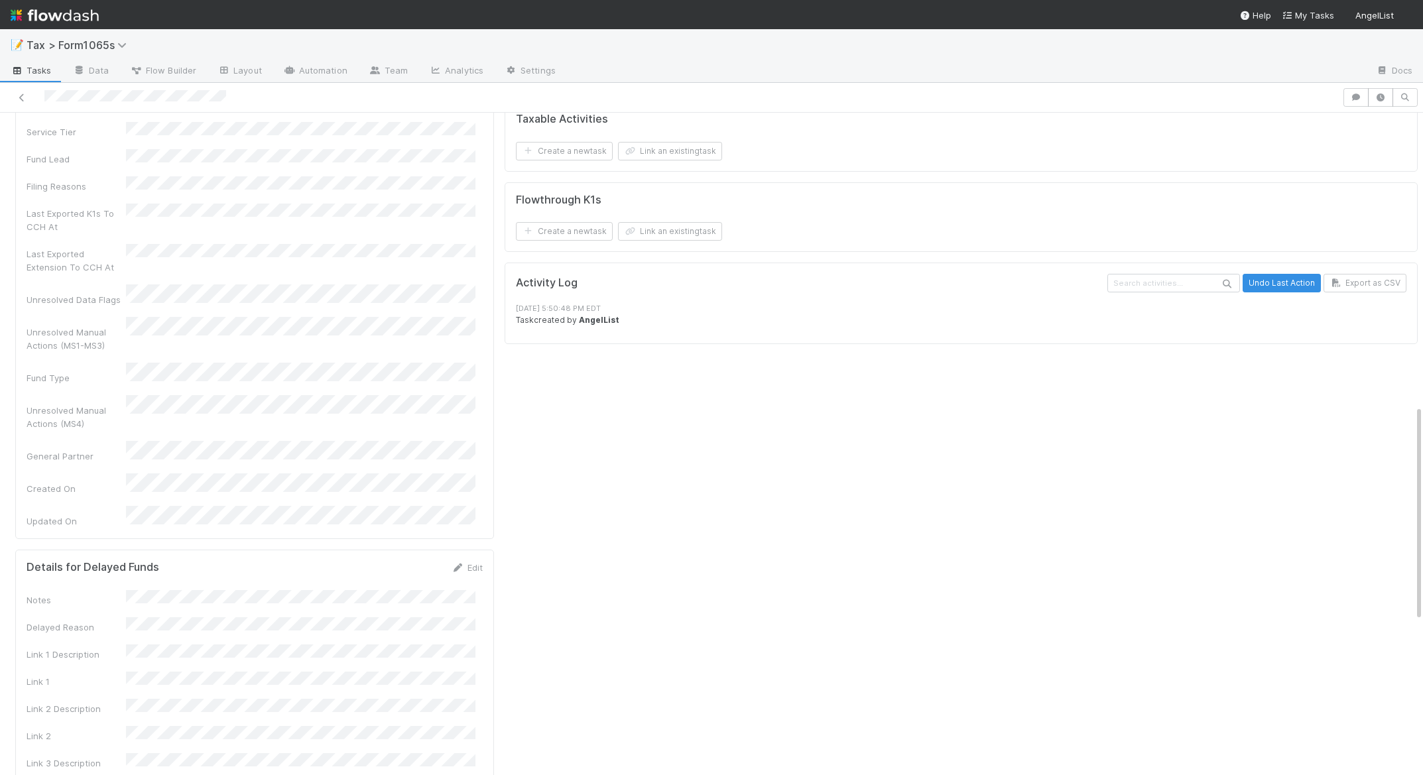
scroll to position [895, 0]
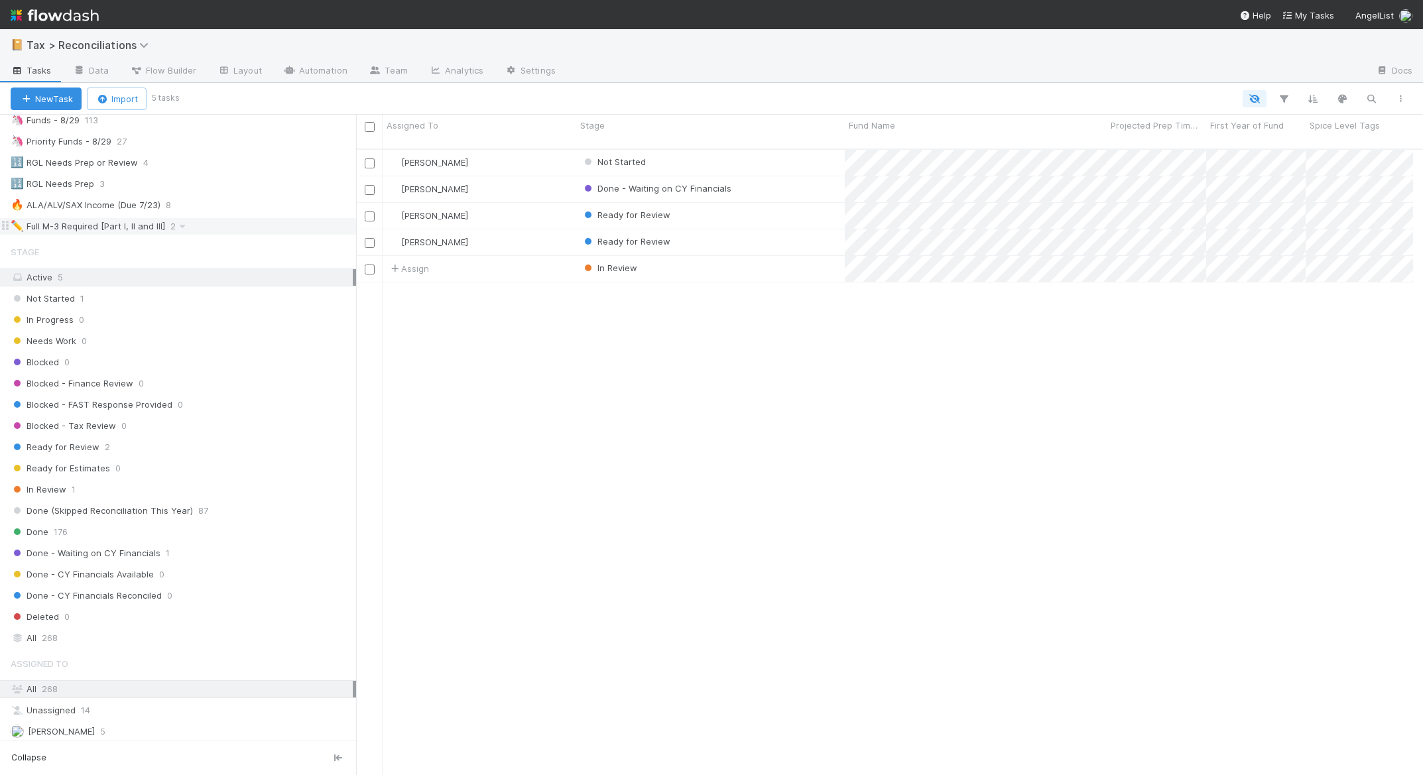
scroll to position [229, 0]
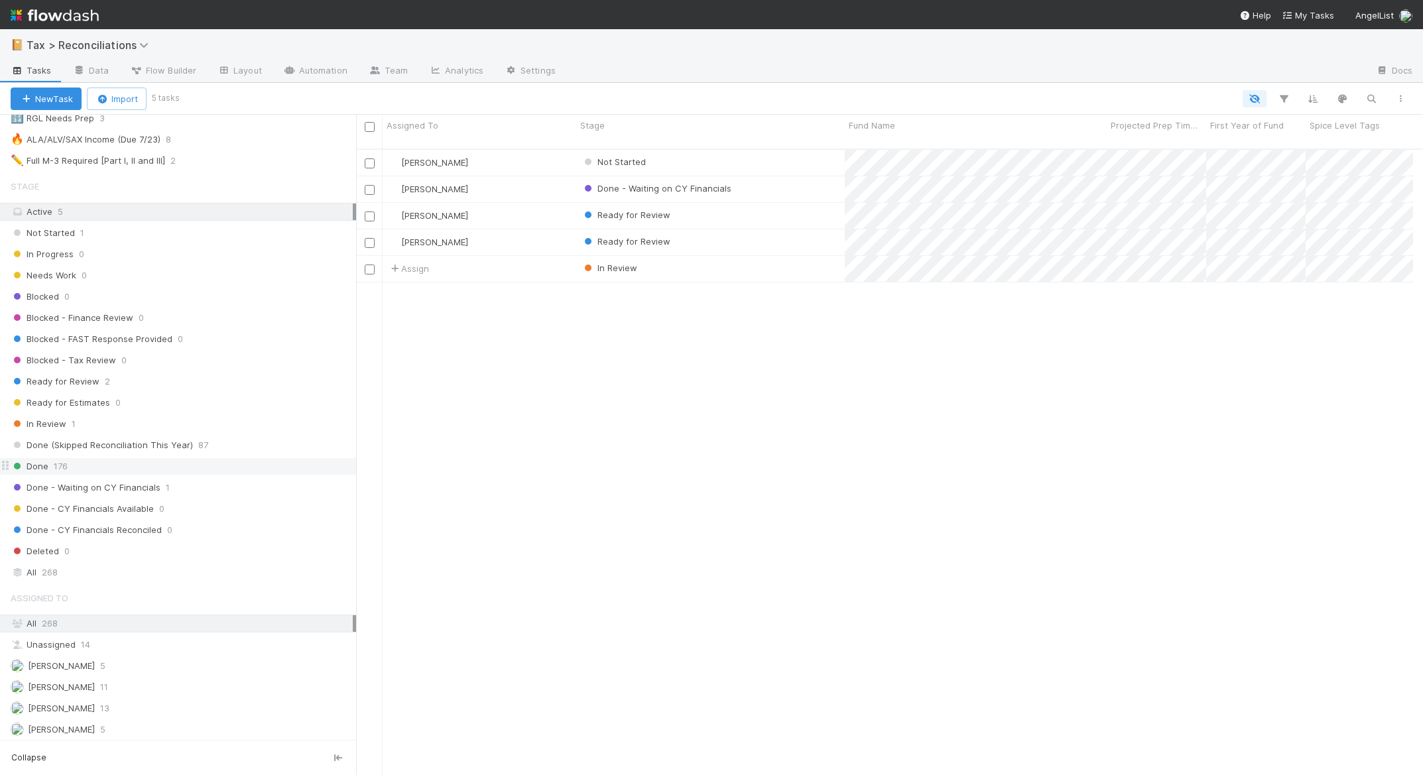
click at [67, 461] on span "176" at bounding box center [61, 466] width 14 height 17
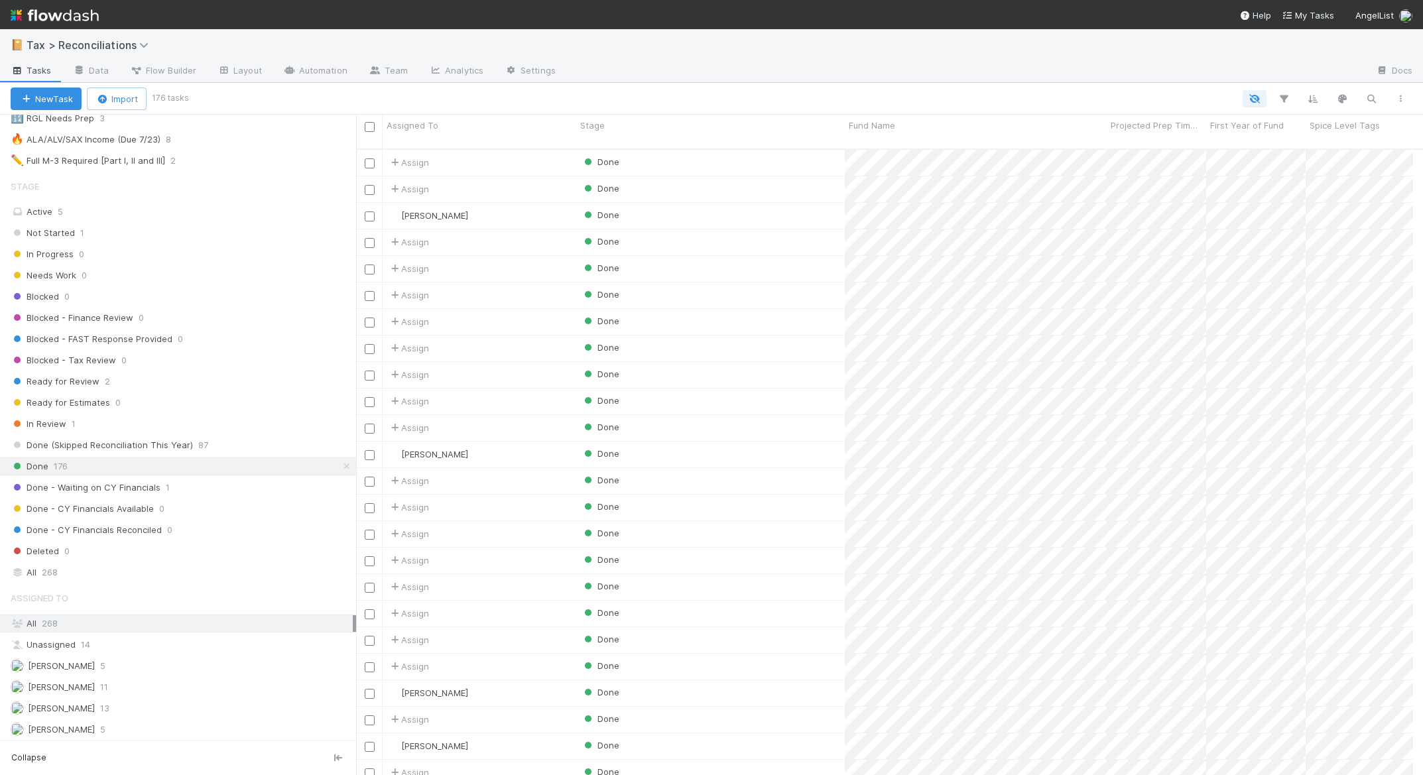
scroll to position [4041, 0]
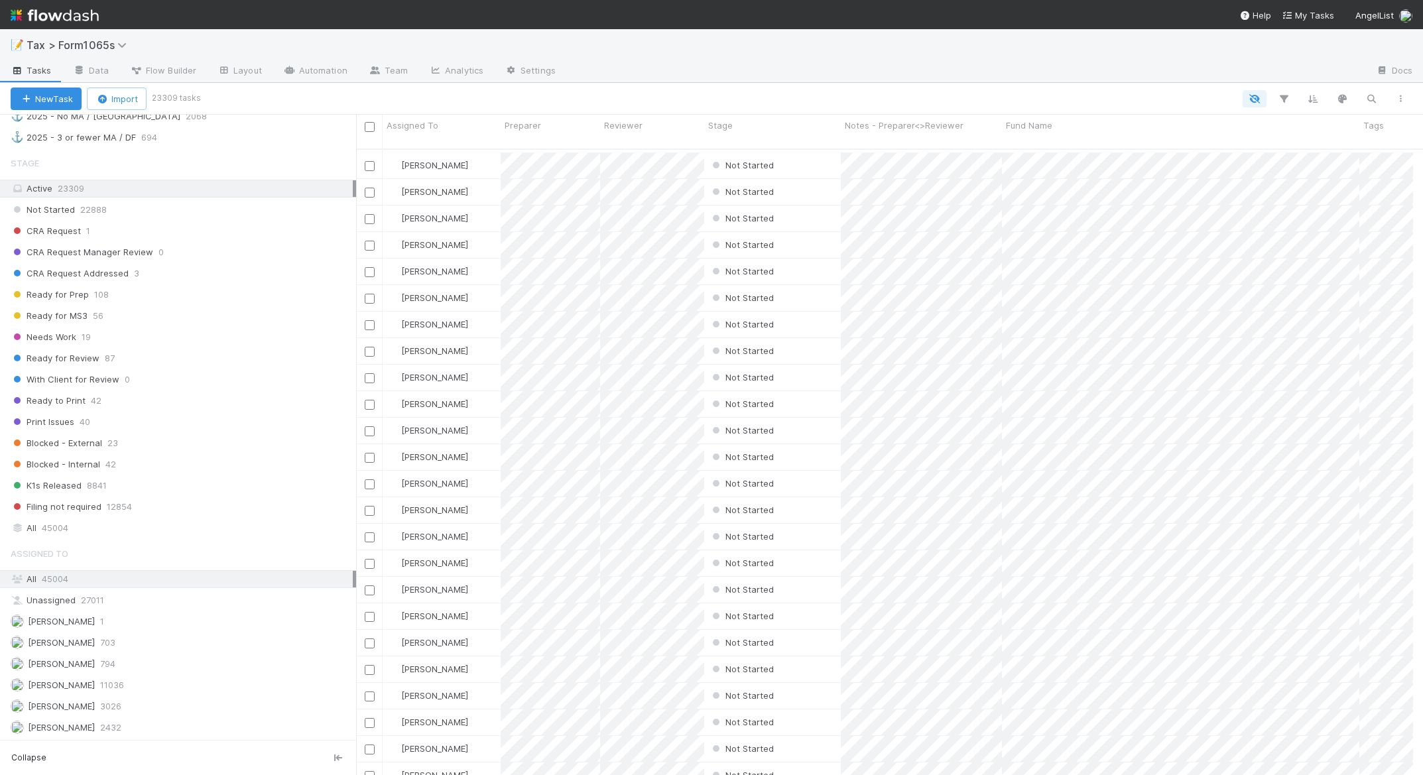
scroll to position [2231, 0]
click at [99, 603] on span "27011" at bounding box center [92, 600] width 23 height 17
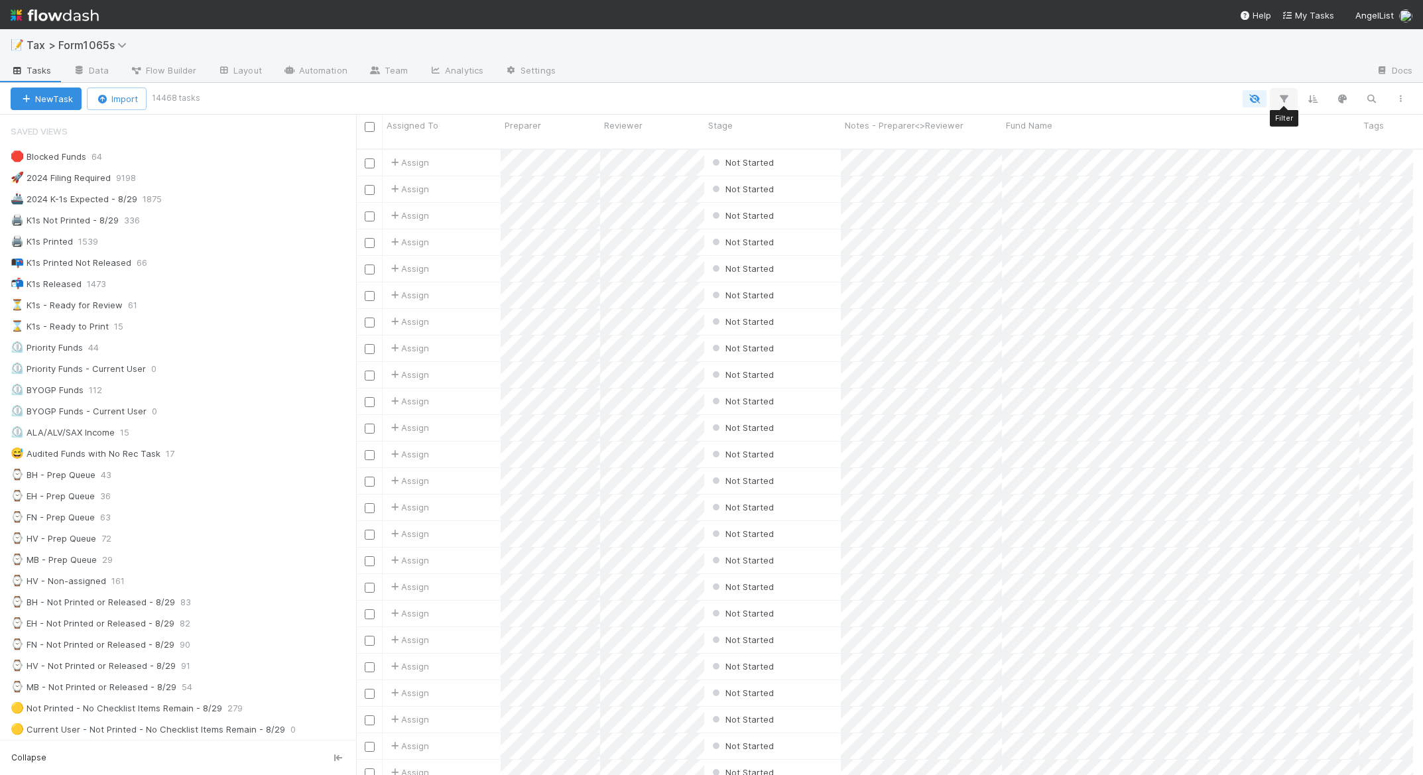
click at [1290, 97] on button "button" at bounding box center [1284, 98] width 24 height 17
click at [1081, 144] on button "Add Filter" at bounding box center [1080, 138] width 398 height 19
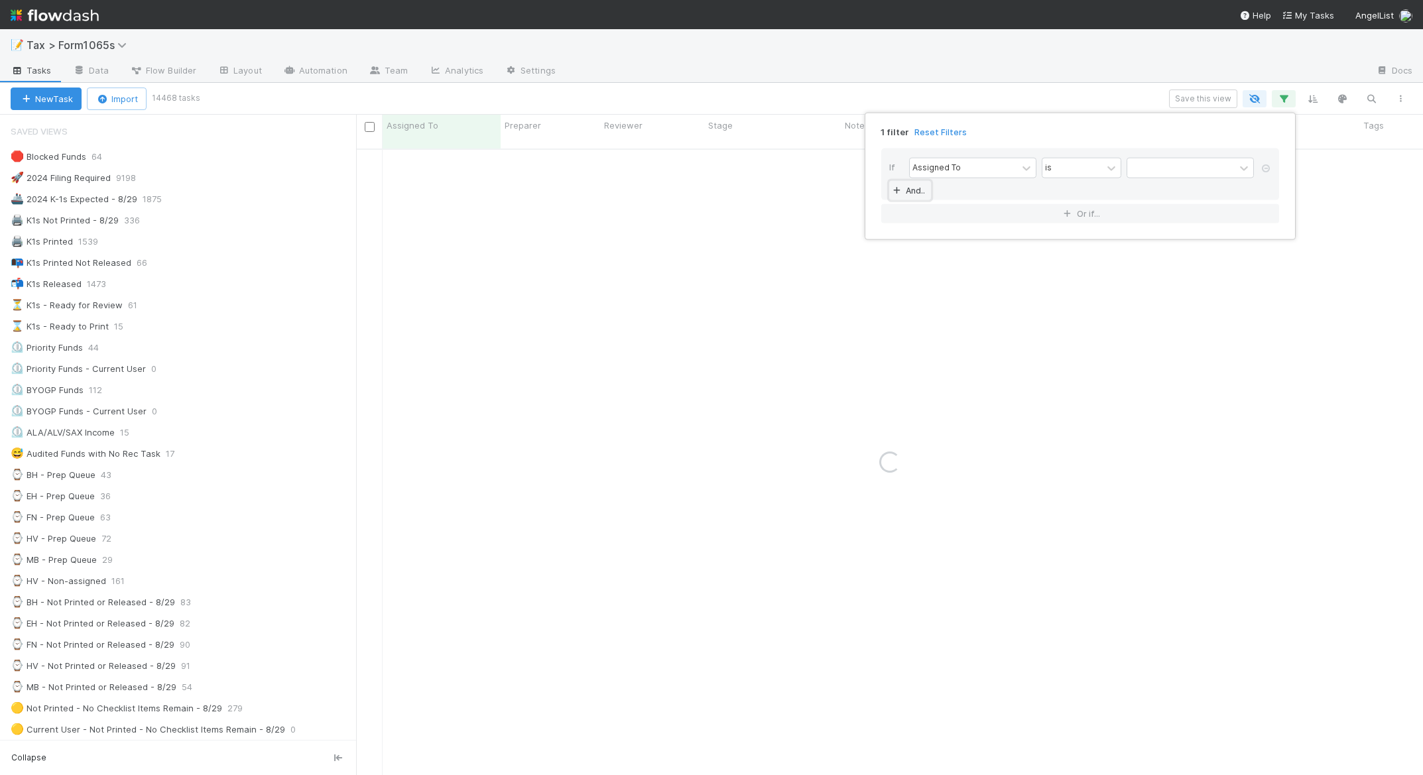
click at [916, 192] on link "And.." at bounding box center [910, 190] width 42 height 19
click at [953, 189] on div "Assigned To" at bounding box center [936, 191] width 48 height 12
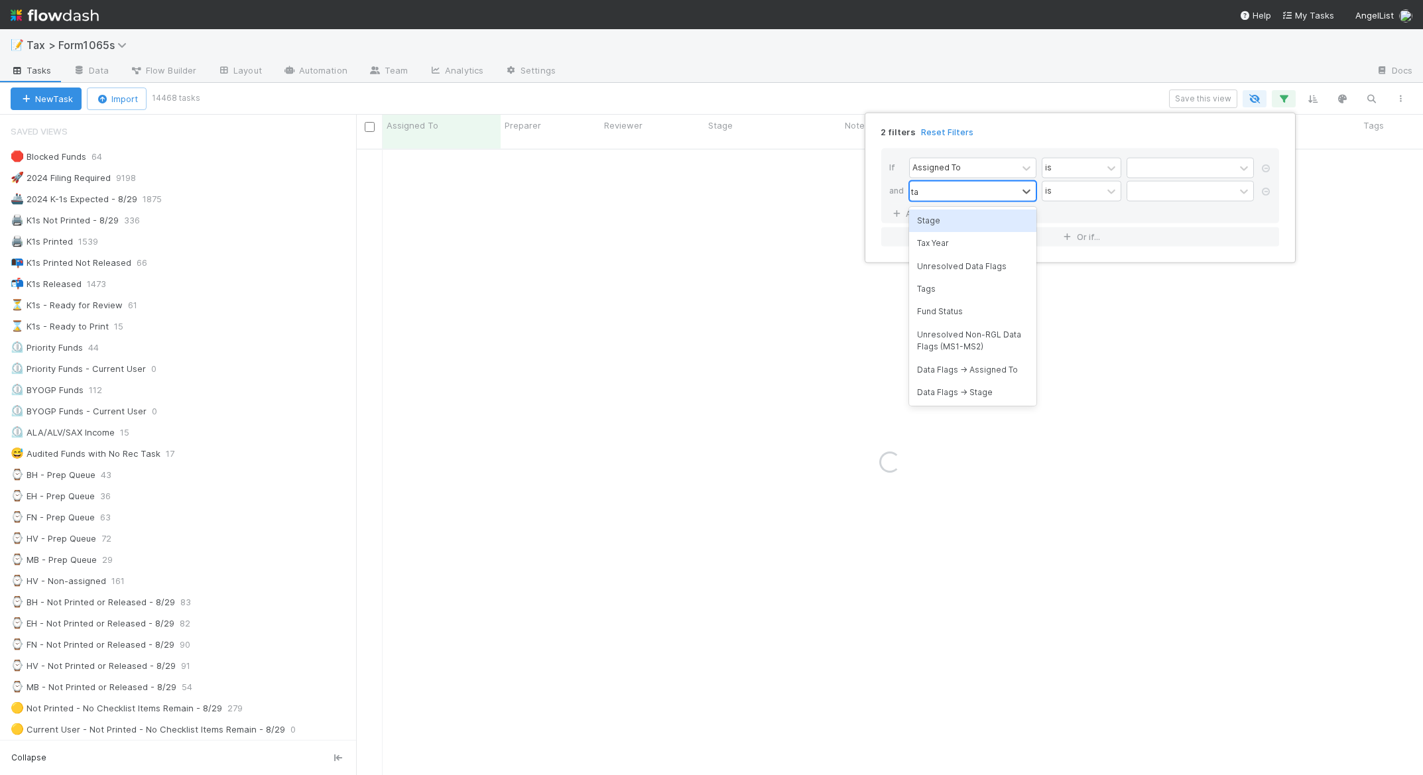
type input "tax"
drag, startPoint x: 953, startPoint y: 219, endPoint x: 974, endPoint y: 219, distance: 21.2
click at [953, 219] on div "Tax Year" at bounding box center [972, 220] width 127 height 23
click at [1139, 196] on input "text" at bounding box center [1189, 191] width 127 height 20
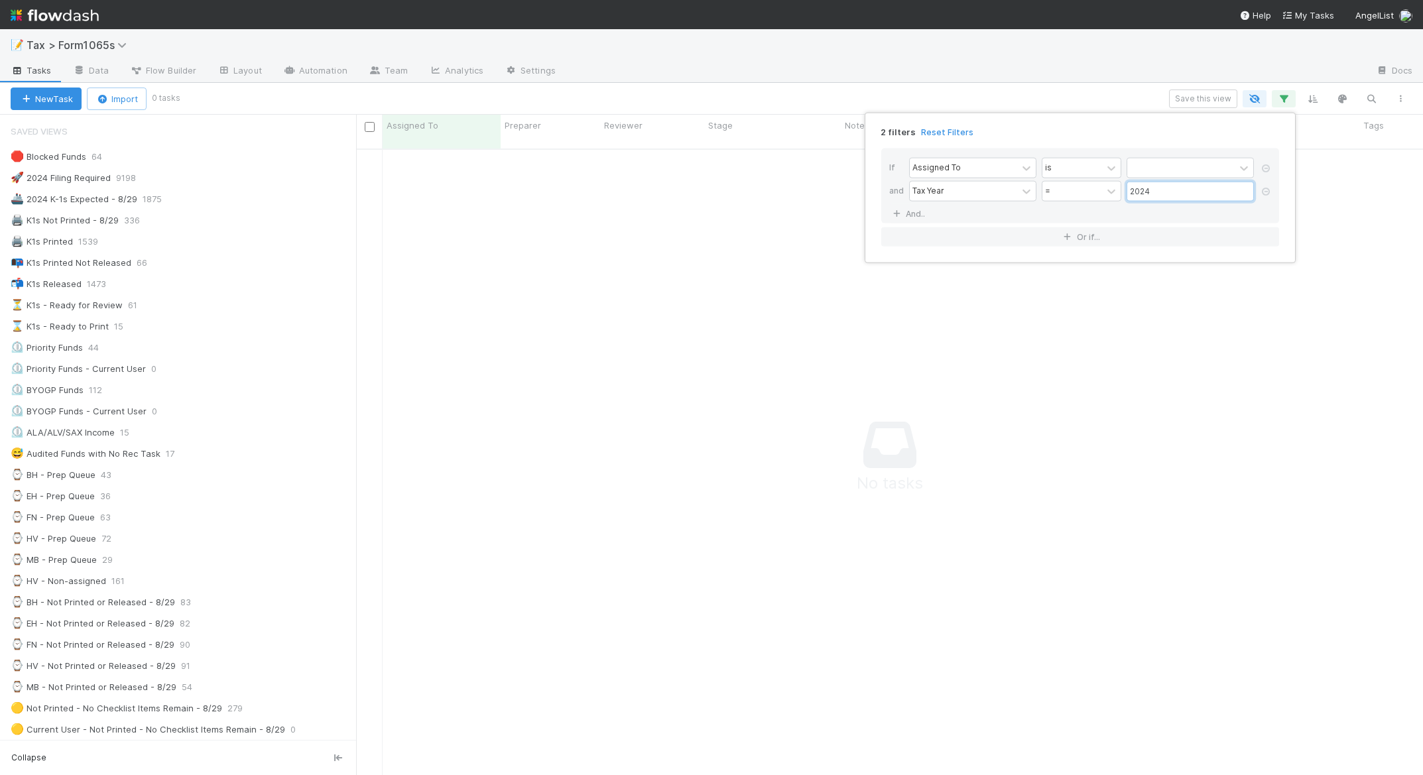
scroll to position [617, 1047]
type input "2024"
click at [1266, 168] on icon at bounding box center [1265, 168] width 13 height 8
click at [825, 223] on div "1 filter Reset Filters If Tax Year = 2024 And.. Or if..." at bounding box center [711, 387] width 1423 height 775
click at [1111, 70] on div "1 filter Reset Filters If Tax Year = 2024 And.. Or if..." at bounding box center [711, 387] width 1423 height 775
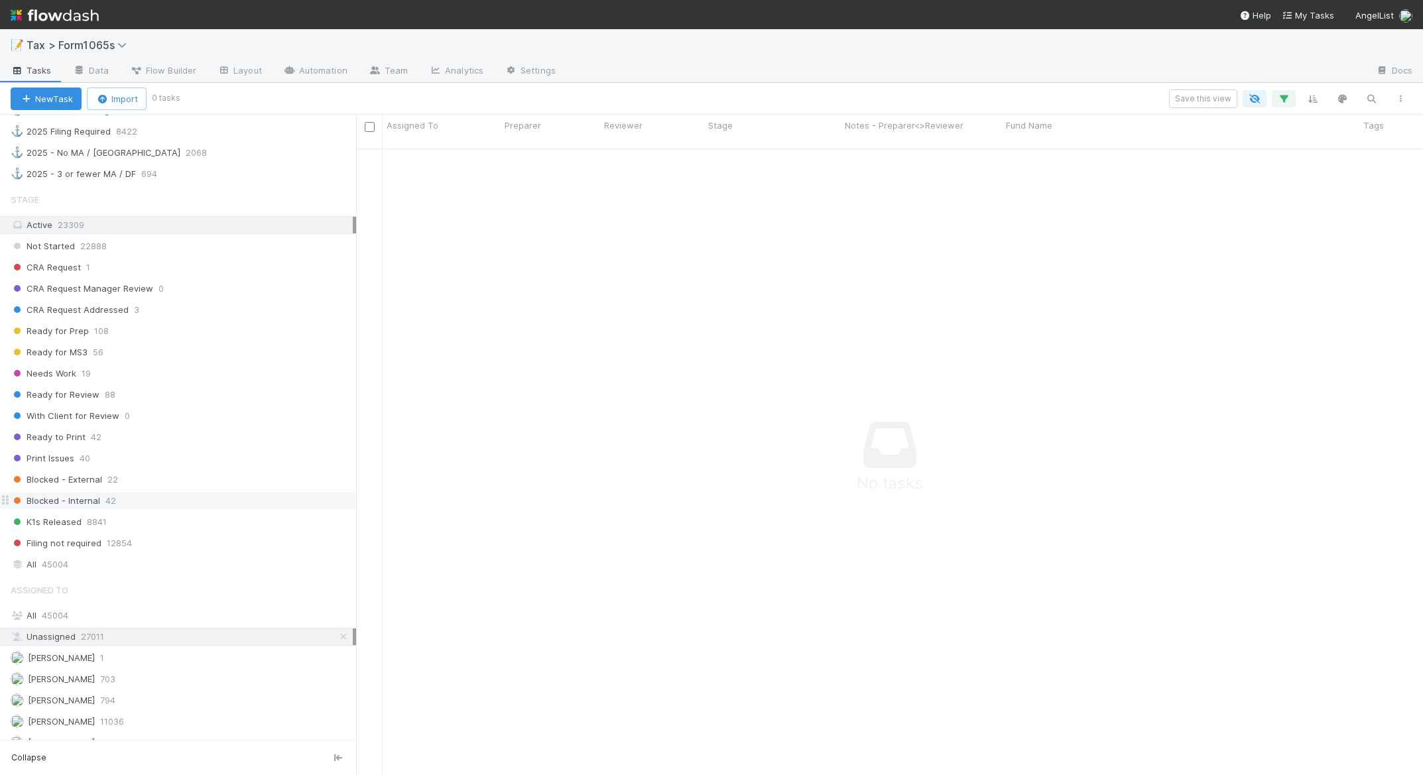
scroll to position [842, 0]
click at [1285, 99] on icon "button" at bounding box center [1283, 99] width 13 height 12
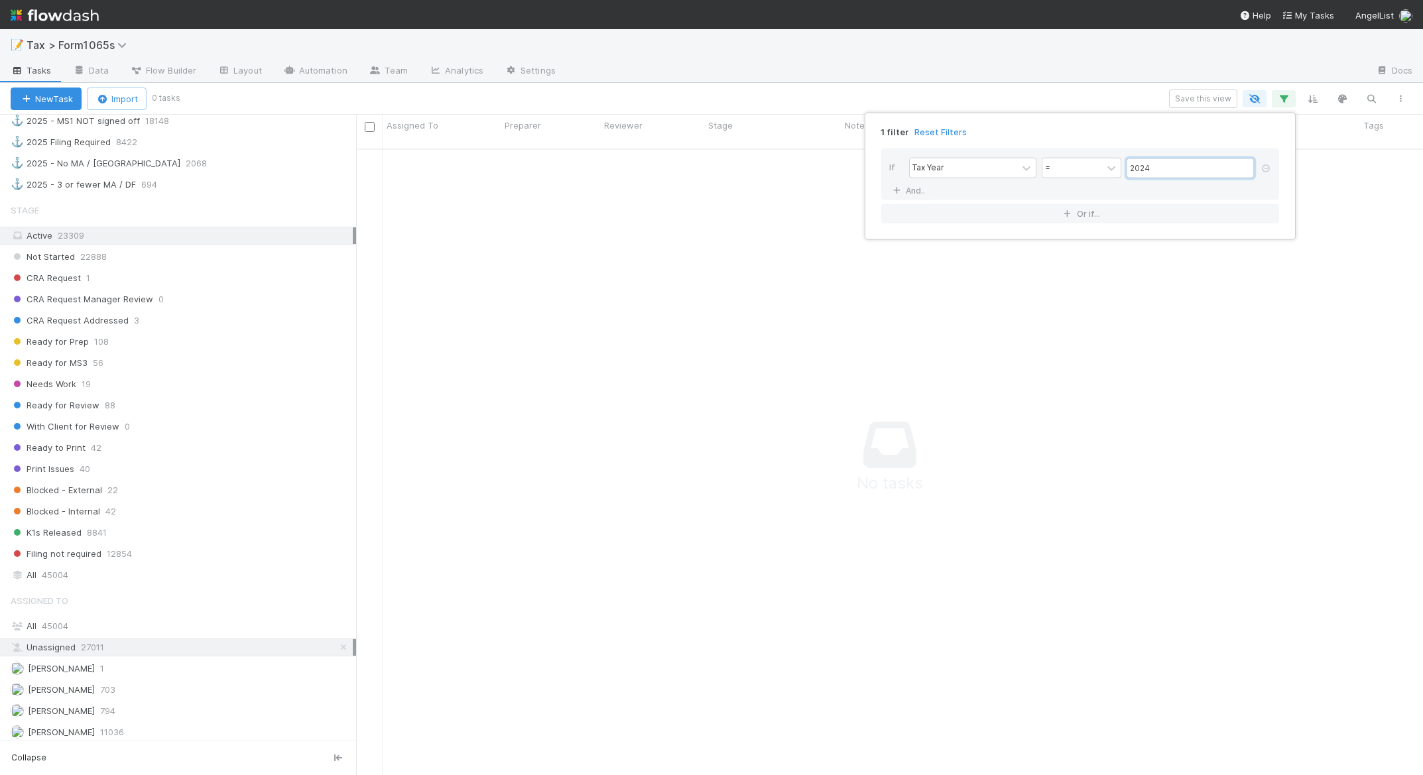
click at [1211, 168] on input "2024" at bounding box center [1189, 168] width 127 height 20
type input "2025"
click at [1093, 70] on div "1 filter Reset Filters If Tax Year = 2025 And.. Or if..." at bounding box center [711, 387] width 1423 height 775
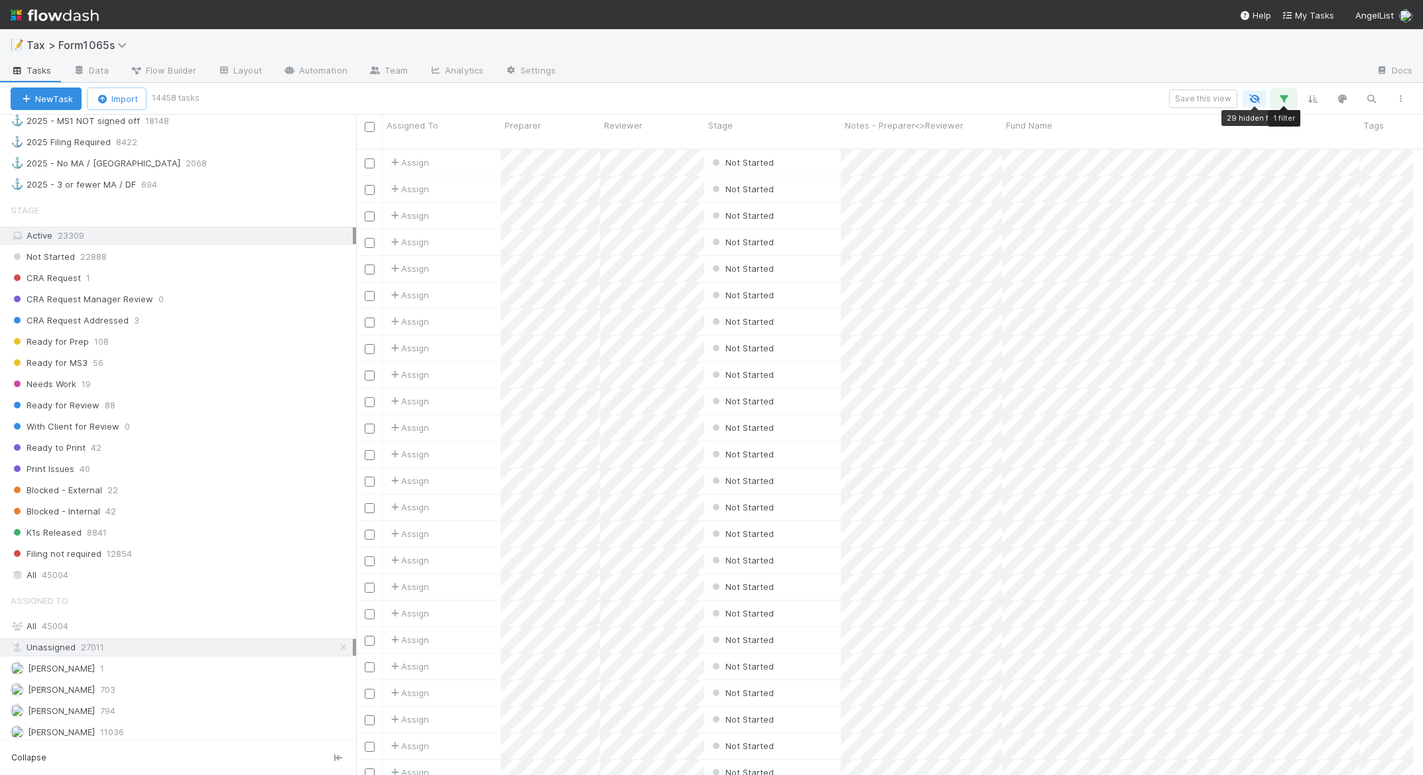
click at [1274, 99] on button "button" at bounding box center [1284, 98] width 24 height 17
click at [1158, 51] on div "1 filter Reset Filters If Tax Year = 2025 And.. Or if..." at bounding box center [711, 387] width 1423 height 775
click at [1281, 100] on icon "button" at bounding box center [1283, 99] width 13 height 12
click at [1172, 164] on input "2025" at bounding box center [1189, 168] width 127 height 20
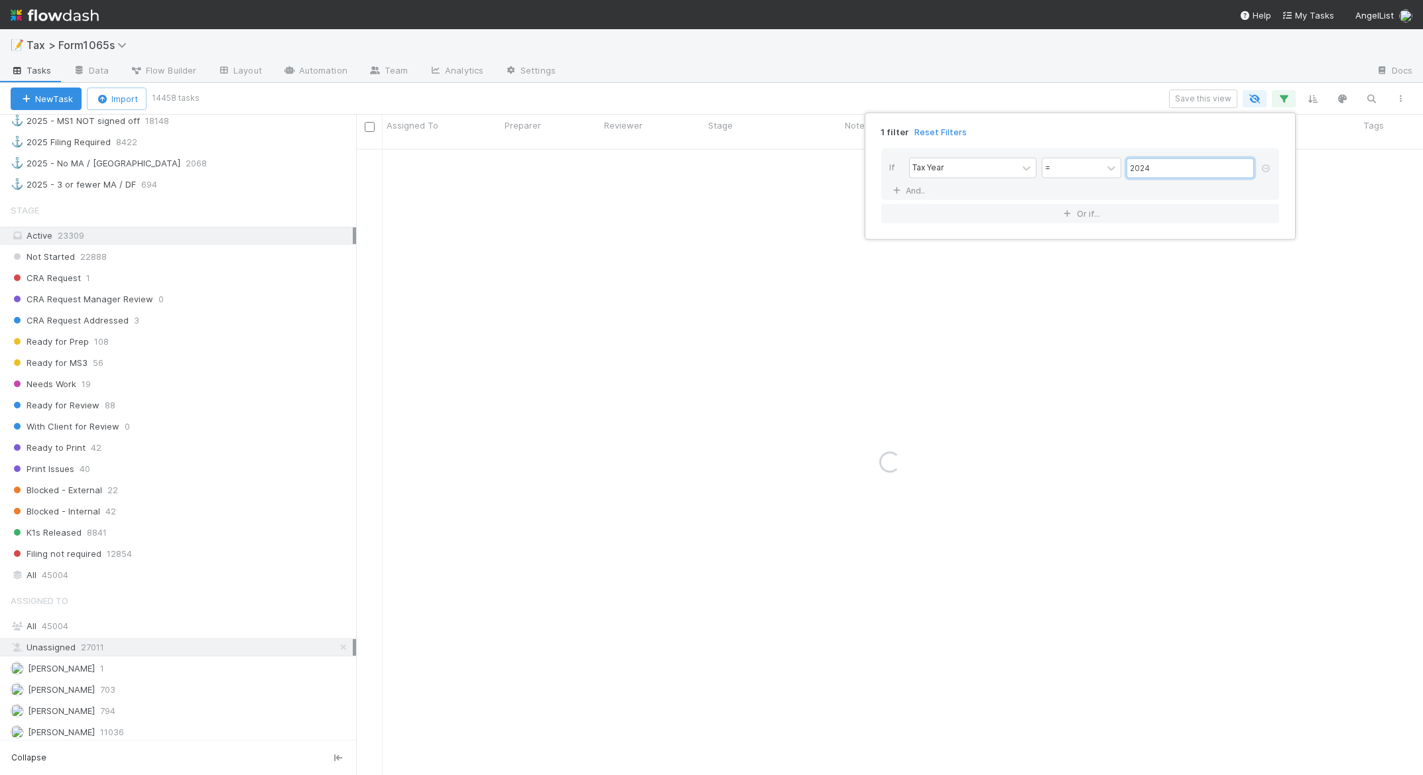
type input "2024"
click at [1120, 82] on div "1 filter Reset Filters If Tax Year = 2024 And.. Or if..." at bounding box center [711, 387] width 1423 height 775
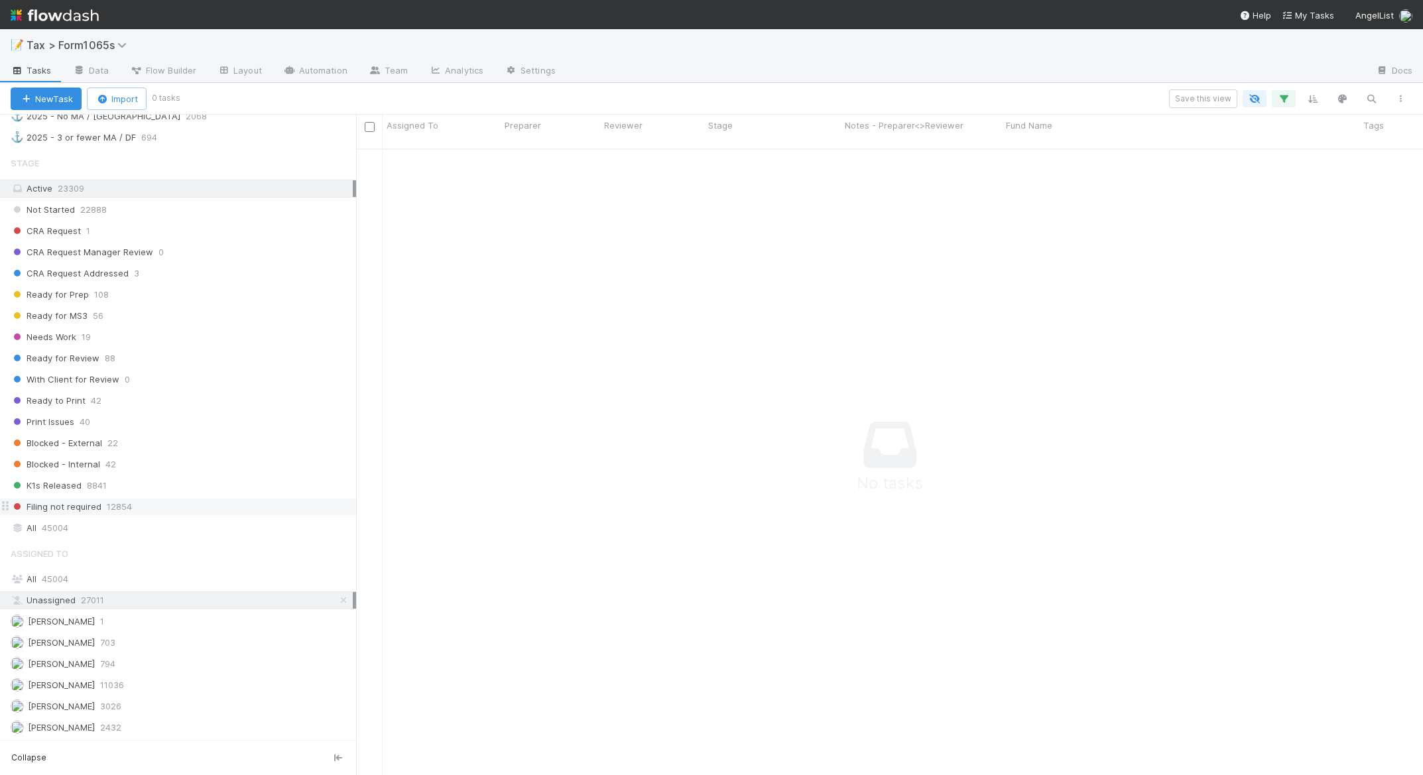
scroll to position [0, 0]
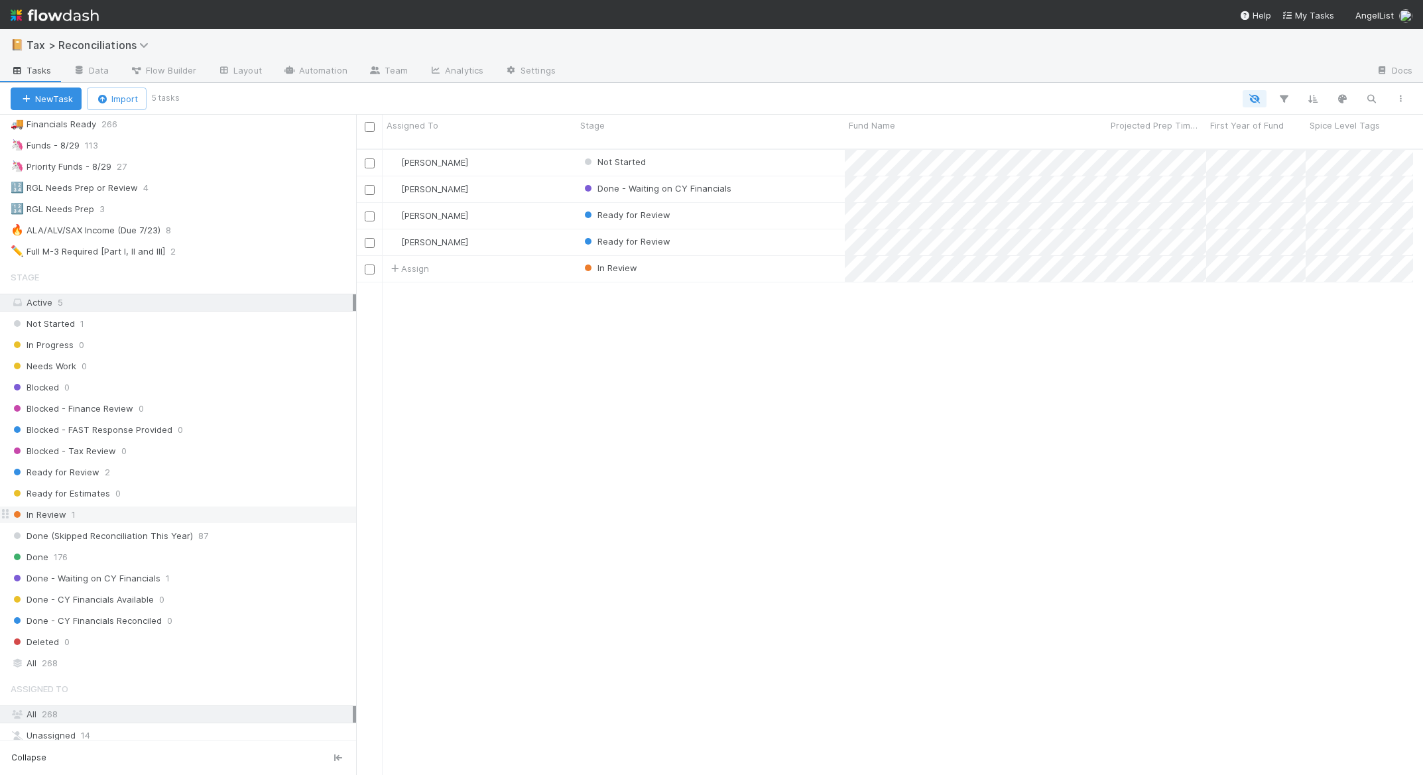
scroll to position [142, 0]
click at [50, 556] on div "Done 176" at bounding box center [183, 554] width 345 height 17
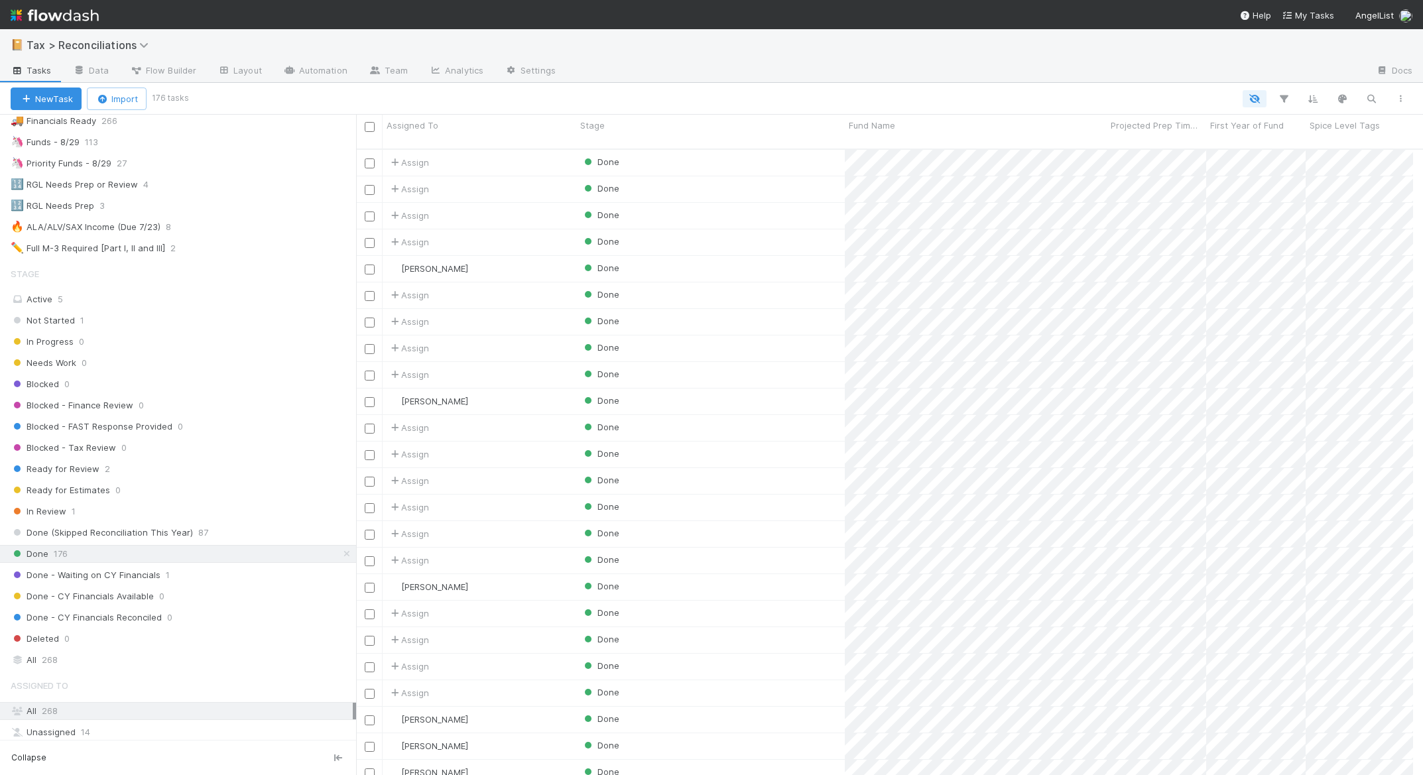
scroll to position [627, 1047]
click at [513, 309] on div "Assign" at bounding box center [480, 322] width 194 height 26
